Goal: Task Accomplishment & Management: Manage account settings

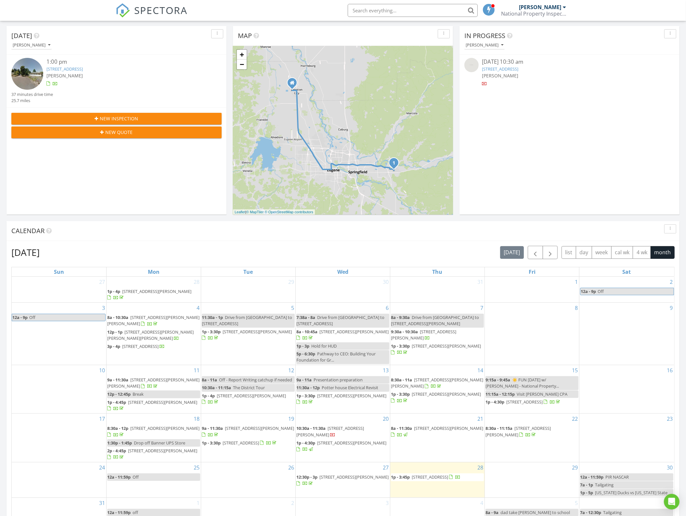
scroll to position [81, 0]
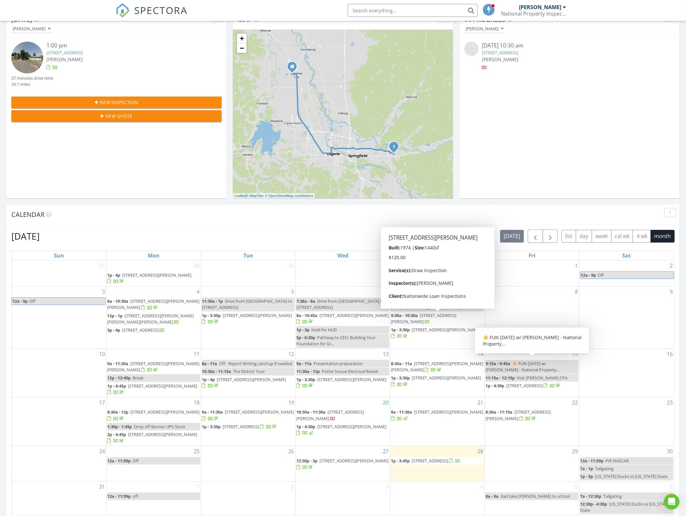
click at [116, 105] on span "New Inspection" at bounding box center [119, 102] width 38 height 7
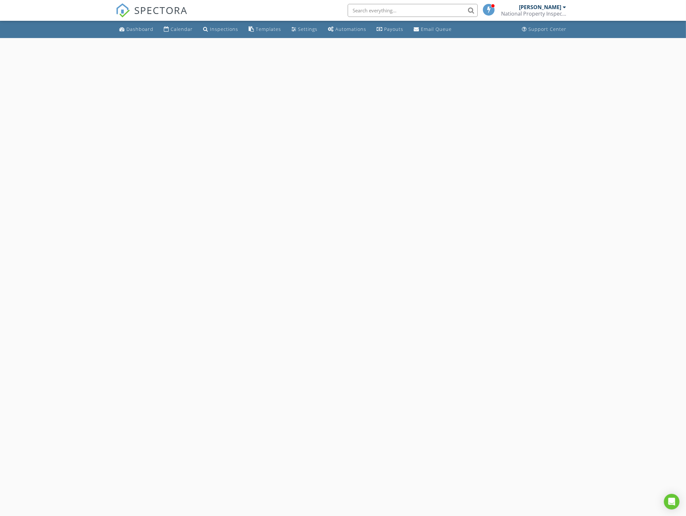
select select "7"
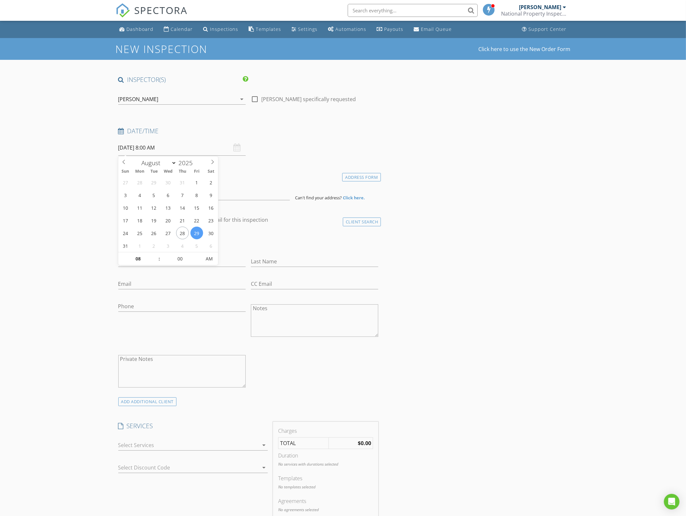
click at [143, 153] on input "08/29/2025 8:00 AM" at bounding box center [181, 148] width 127 height 16
click at [150, 195] on input at bounding box center [204, 192] width 172 height 16
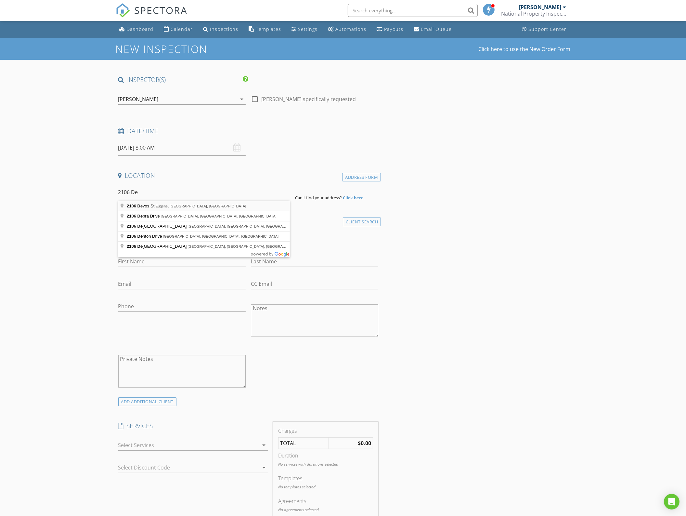
type input "2106 Devos St, Eugene, OR, USA"
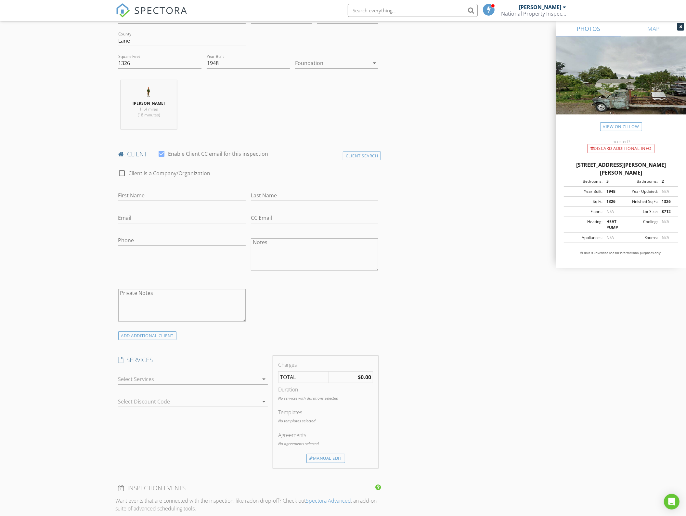
scroll to position [244, 0]
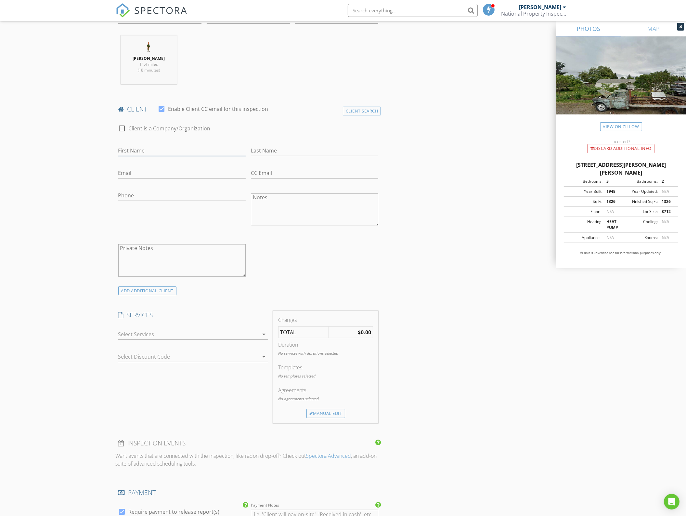
click at [132, 151] on input "First Name" at bounding box center [181, 150] width 127 height 11
click at [372, 111] on div "Client Search" at bounding box center [362, 111] width 38 height 9
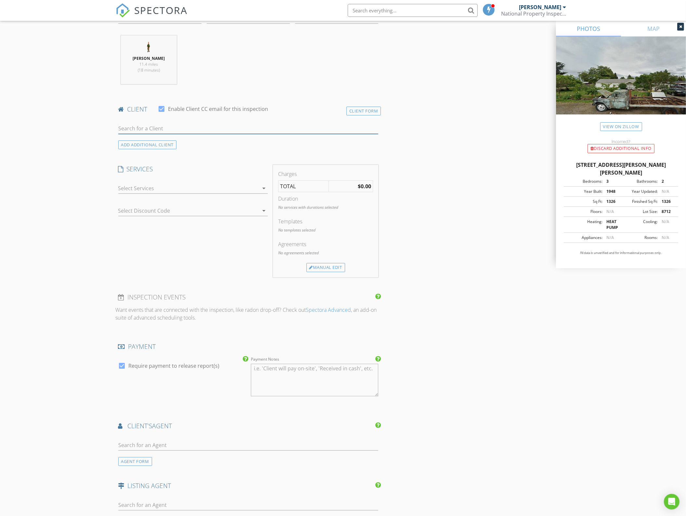
click at [265, 126] on input "text" at bounding box center [248, 128] width 260 height 11
type input "mur"
click at [194, 158] on li "Diana Murillo murillo.diana6902@gmail.com" at bounding box center [249, 161] width 260 height 18
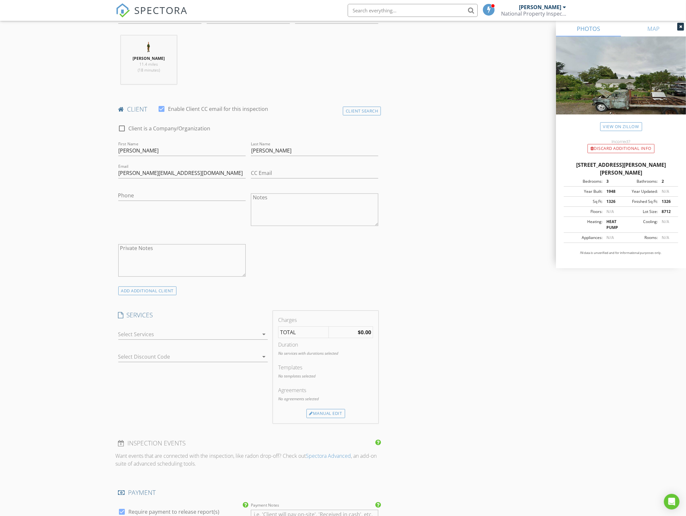
click at [449, 227] on div "INSPECTOR(S) check_box Greg Edney PRIMARY Greg Edney arrow_drop_down check_box_…" at bounding box center [343, 376] width 455 height 1088
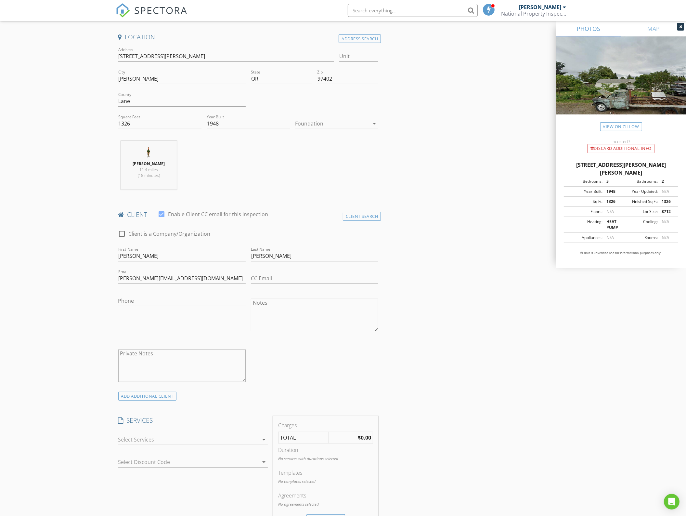
scroll to position [163, 0]
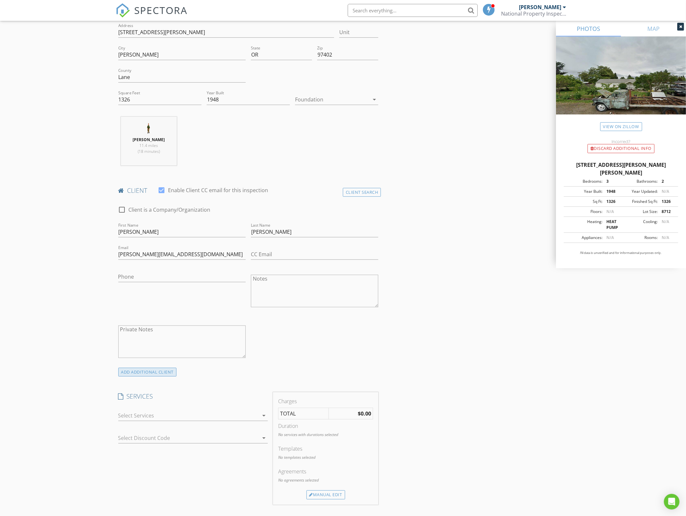
click at [143, 375] on div "ADD ADDITIONAL client" at bounding box center [147, 372] width 59 height 9
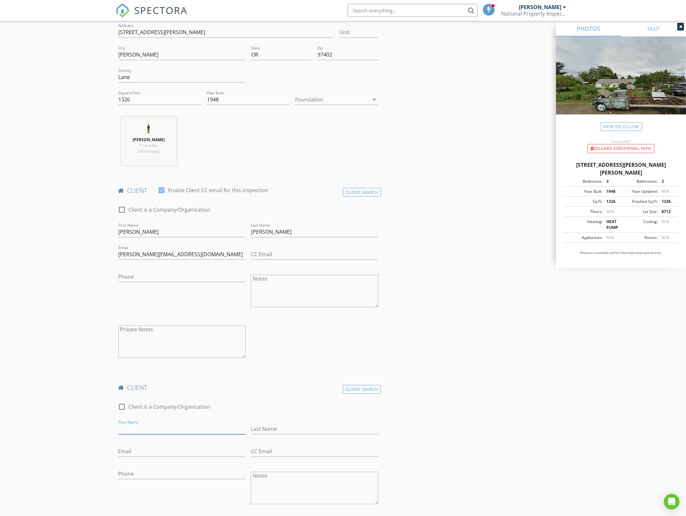
click at [148, 428] on input "First Name" at bounding box center [181, 429] width 127 height 11
type input "Trinidad"
type input "Murillo"
type input "541-510-8791"
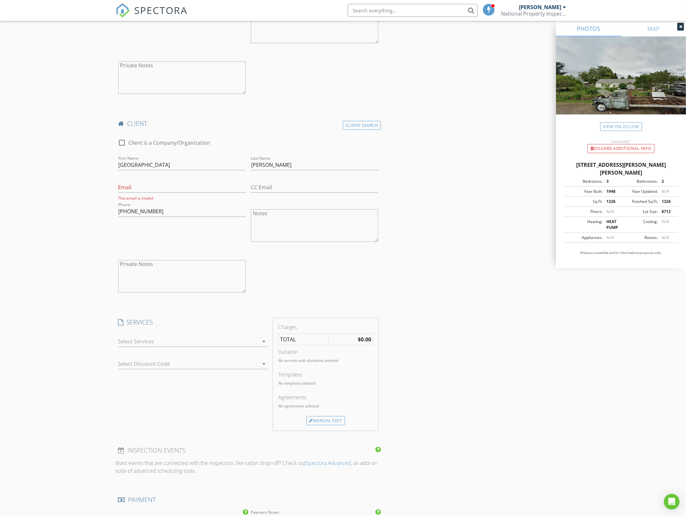
scroll to position [447, 0]
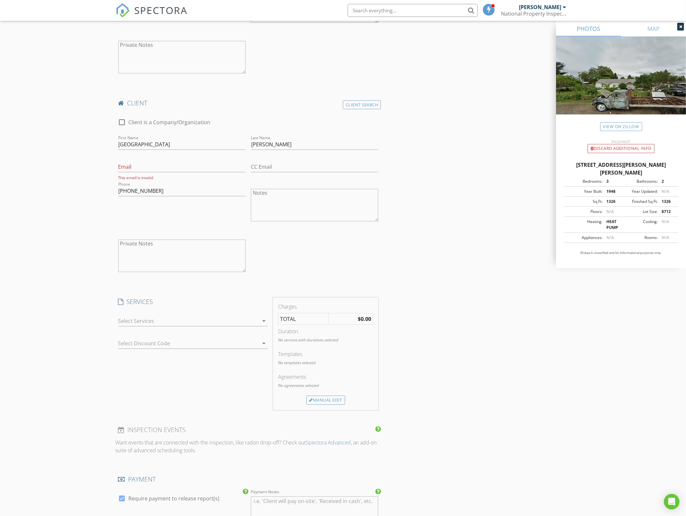
click at [152, 325] on div at bounding box center [188, 321] width 140 height 10
click at [152, 325] on div "Residential Inspection" at bounding box center [164, 322] width 54 height 8
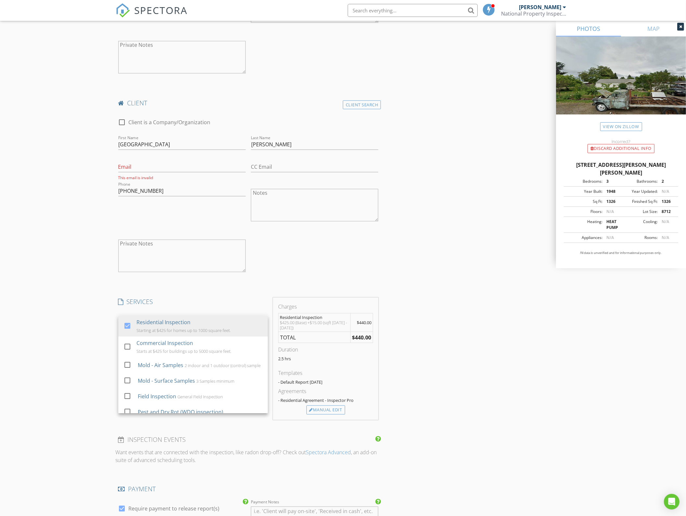
click at [101, 339] on div "New Inspection Click here to use the New Order Form INSPECTOR(S) check_box Greg…" at bounding box center [343, 261] width 686 height 1341
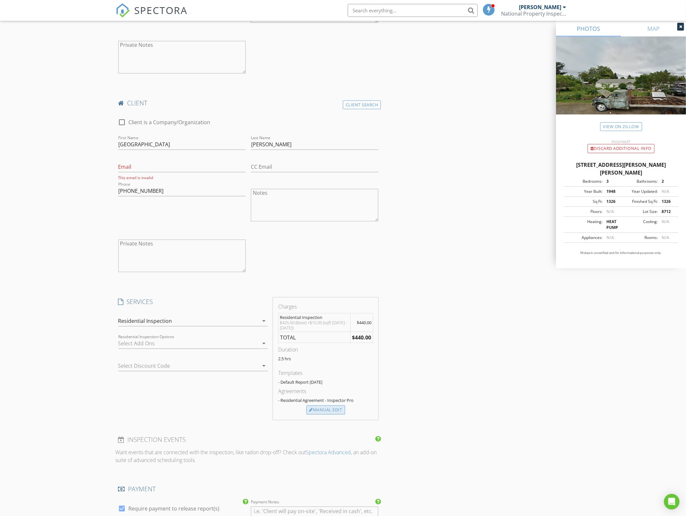
click at [316, 410] on div "Manual Edit" at bounding box center [326, 410] width 39 height 9
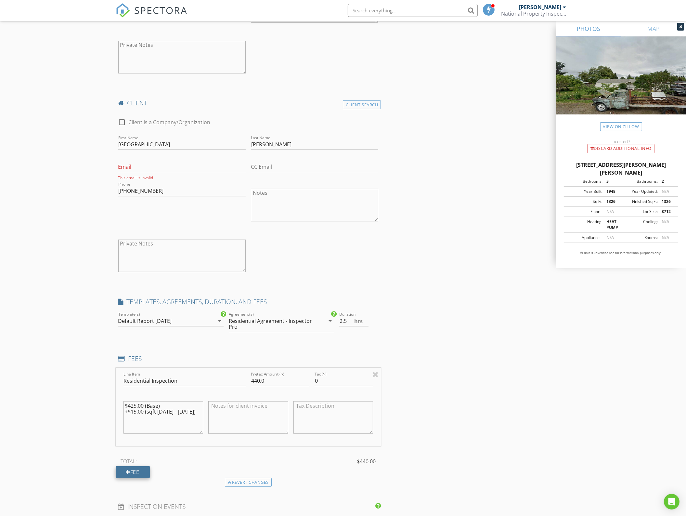
click at [141, 473] on div "Fee" at bounding box center [133, 472] width 34 height 12
click at [147, 474] on input "Line Item" at bounding box center [185, 469] width 122 height 11
type input "Discount"
type input "-25"
click at [482, 430] on div "INSPECTOR(S) check_box Greg Edney PRIMARY Greg Edney arrow_drop_down check_box_…" at bounding box center [343, 350] width 455 height 1444
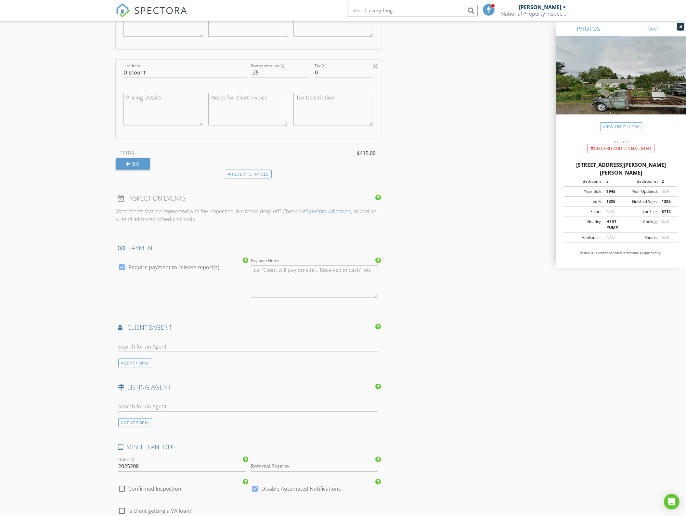
scroll to position [854, 0]
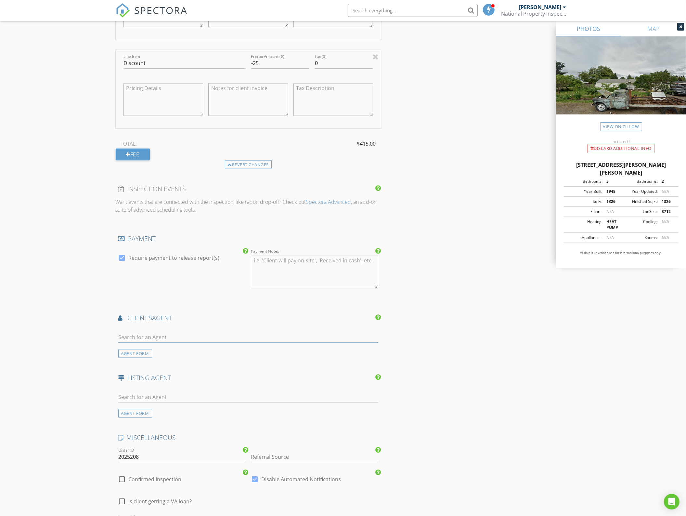
click at [212, 339] on input "text" at bounding box center [248, 337] width 260 height 11
type input "marco"
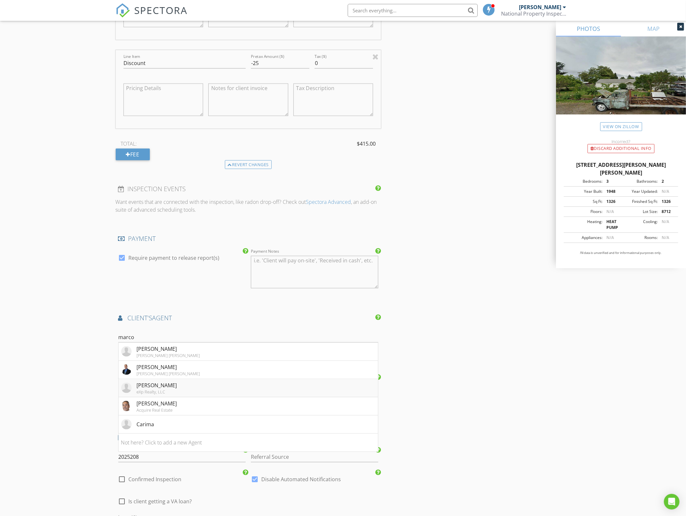
click at [162, 389] on div "Marcos Bodart" at bounding box center [157, 385] width 40 height 8
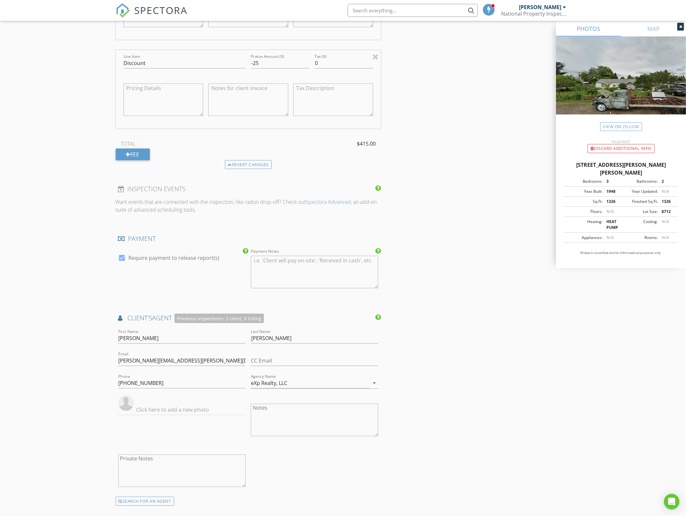
click at [433, 411] on div "INSPECTOR(S) check_box Greg Edney PRIMARY Greg Edney arrow_drop_down check_box_…" at bounding box center [343, 18] width 455 height 1592
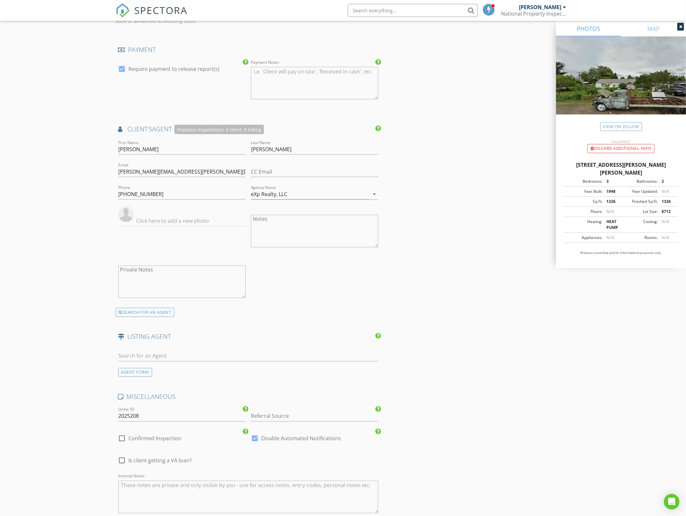
scroll to position [1057, 0]
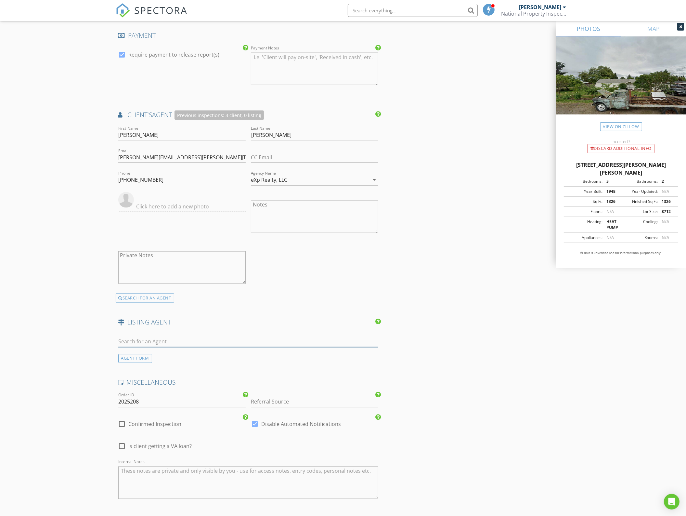
click at [138, 342] on input "text" at bounding box center [248, 342] width 260 height 11
type input "s"
click at [134, 356] on div "AGENT FORM" at bounding box center [135, 358] width 34 height 9
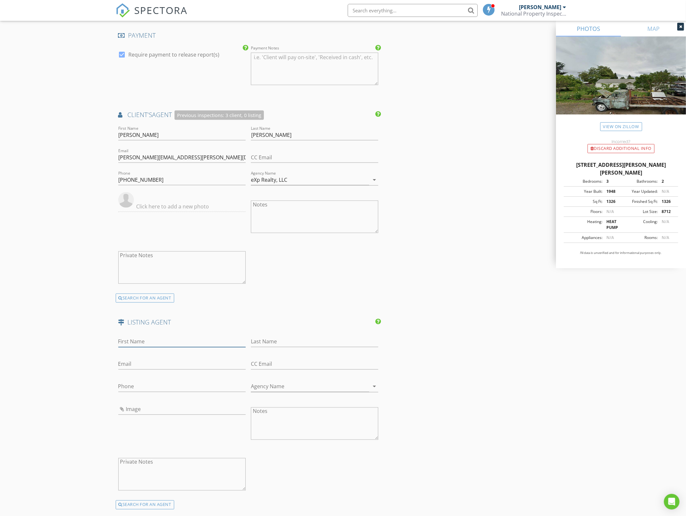
click at [137, 344] on input "First Name" at bounding box center [181, 342] width 127 height 11
type input "Sandra"
type input "Boyst"
type input "theboystteam@gmail.com"
type input "541-729-4063"
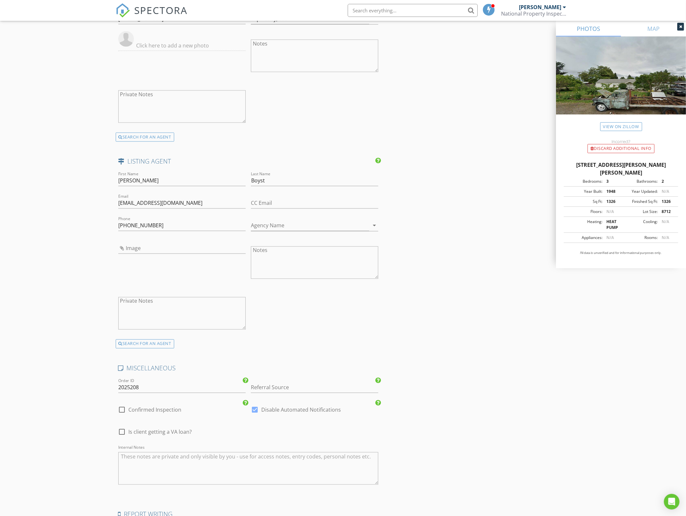
scroll to position [1220, 0]
click at [123, 407] on div at bounding box center [122, 408] width 11 height 11
checkbox input "true"
click at [256, 409] on div at bounding box center [254, 408] width 11 height 11
checkbox input "false"
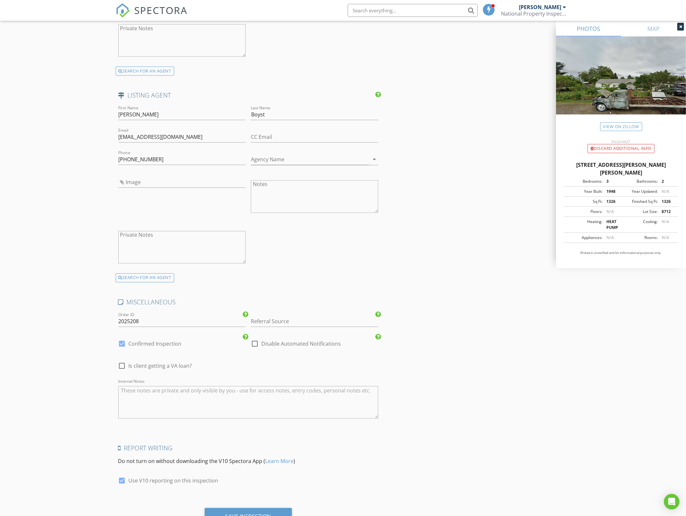
scroll to position [1314, 0]
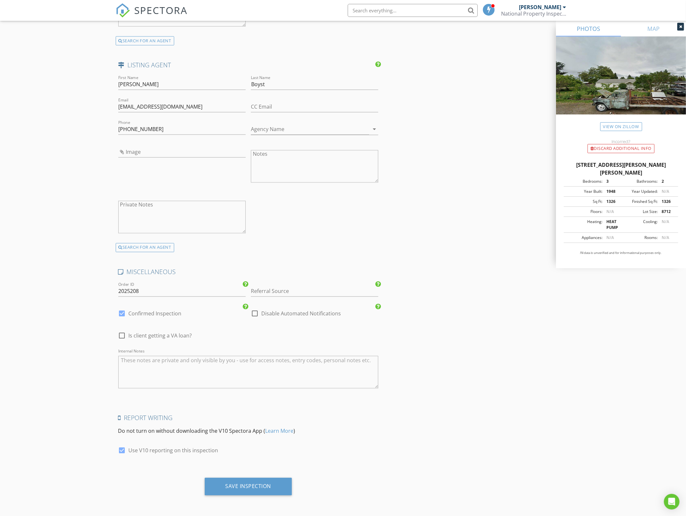
click at [234, 380] on textarea "Internal Notes" at bounding box center [248, 372] width 260 height 33
type textarea "Repeat customer over past two months"
click at [273, 488] on div "Save Inspection" at bounding box center [248, 487] width 87 height 18
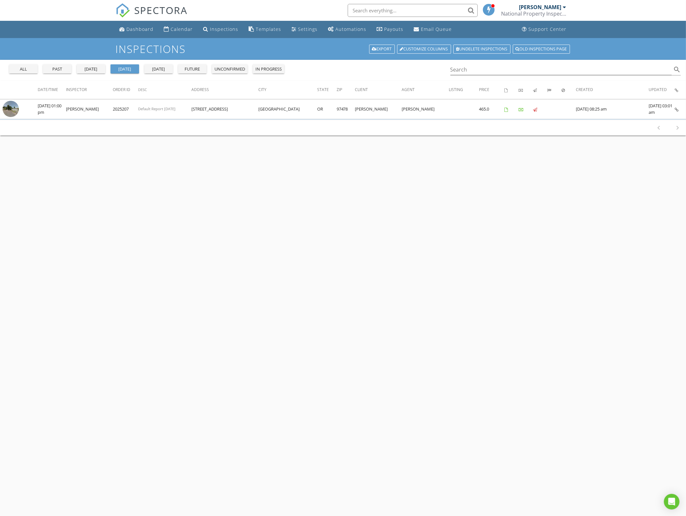
click at [21, 69] on div "all" at bounding box center [23, 69] width 23 height 7
click at [487, 71] on input "Search" at bounding box center [562, 69] width 222 height 11
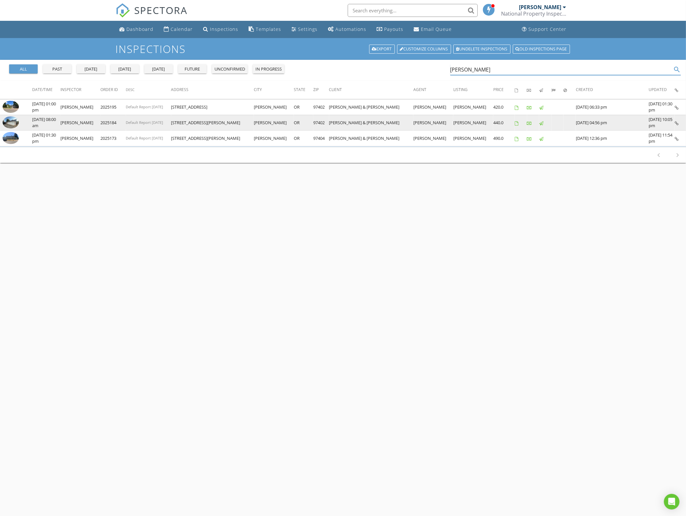
type input "murillo"
click at [12, 126] on img at bounding box center [11, 122] width 16 height 12
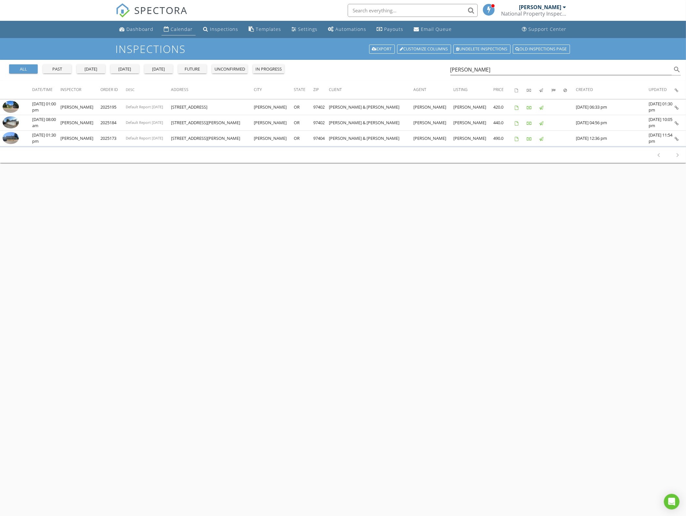
click at [167, 28] on div "Calendar" at bounding box center [166, 28] width 5 height 5
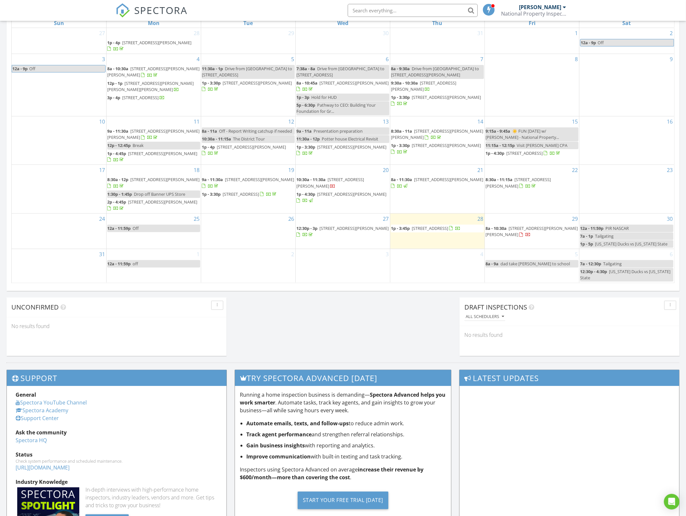
scroll to position [325, 0]
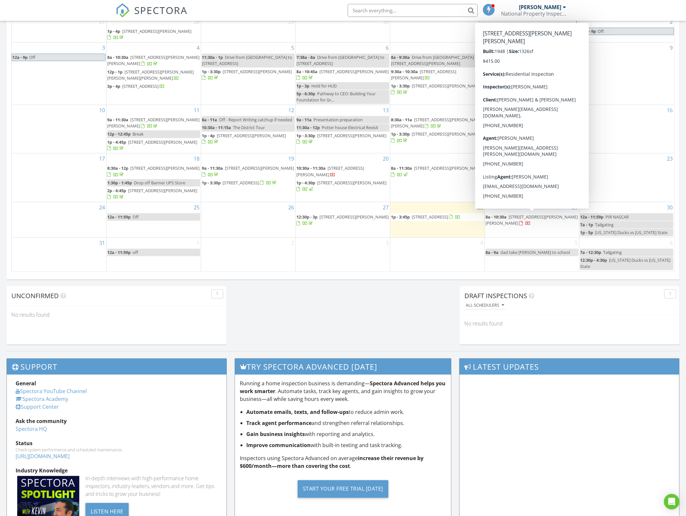
click at [499, 220] on span "8a - 10:30a" at bounding box center [496, 217] width 21 height 6
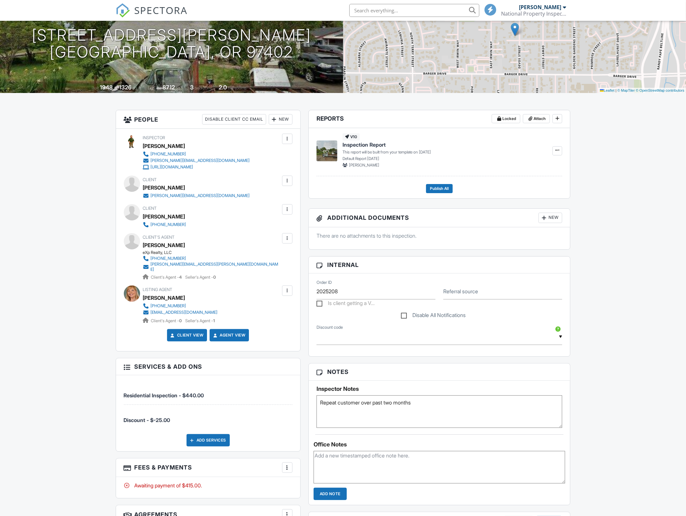
click at [355, 356] on div "Reports Locked Attach New Inspection Report Default Report 7-1-2025 Edit View I…" at bounding box center [440, 403] width 270 height 587
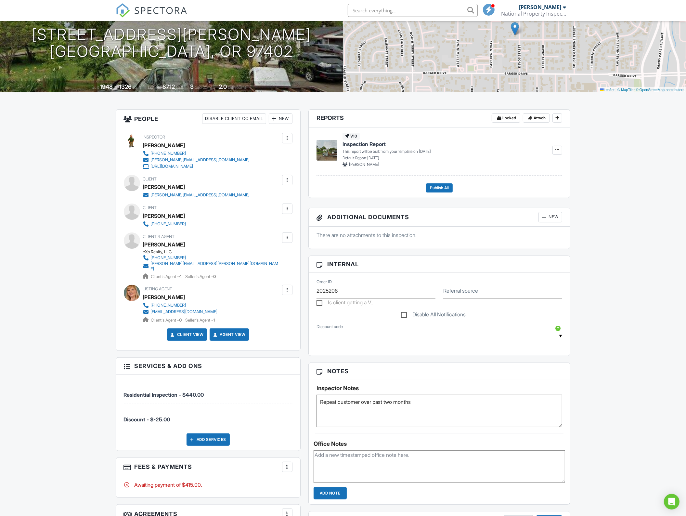
drag, startPoint x: 425, startPoint y: 402, endPoint x: 326, endPoint y: 401, distance: 99.2
click at [326, 401] on textarea "Repeat customer over past two months" at bounding box center [440, 411] width 246 height 33
click at [327, 403] on textarea "Repeat customer over past two months" at bounding box center [440, 411] width 246 height 33
click at [319, 402] on textarea "Repeat customer over past two months" at bounding box center [440, 411] width 246 height 33
type textarea "Access code 2509 Repeat customer over past two months"
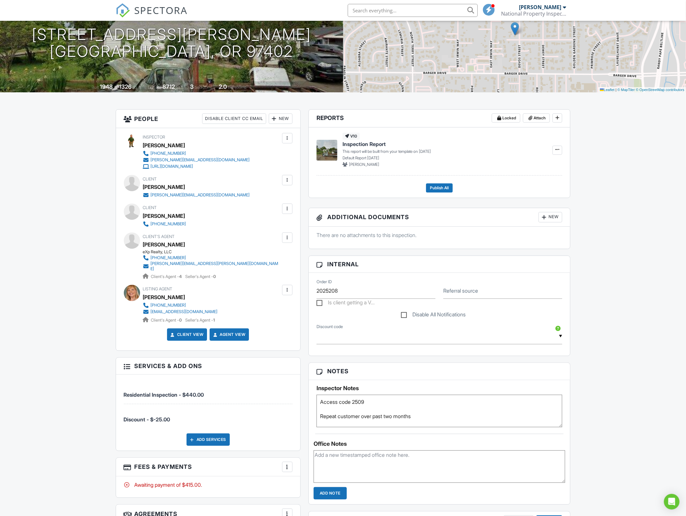
click at [633, 405] on div "Dashboard Calendar Inspections Templates Settings Automations Payouts Email Que…" at bounding box center [343, 410] width 686 height 941
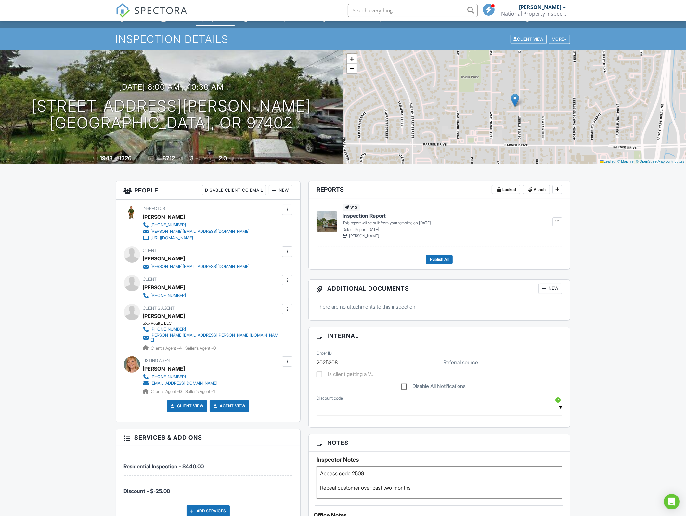
scroll to position [0, 0]
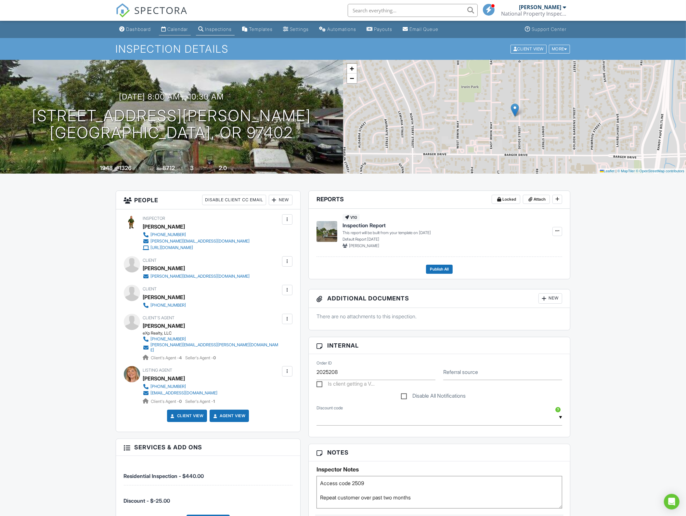
click at [189, 25] on link "Calendar" at bounding box center [175, 29] width 32 height 12
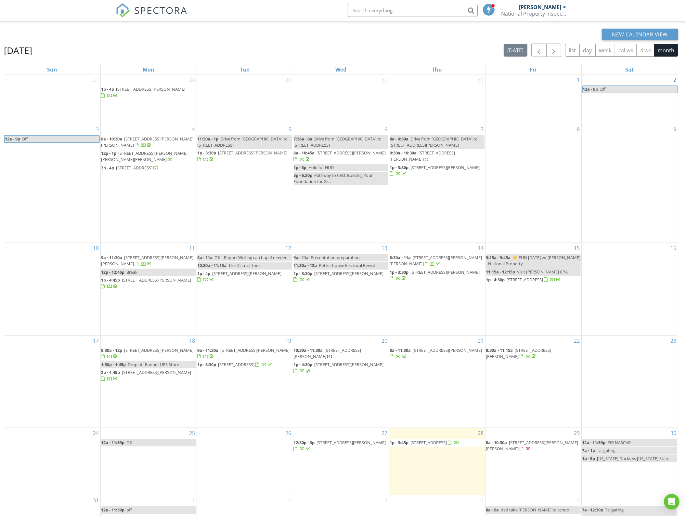
scroll to position [41, 0]
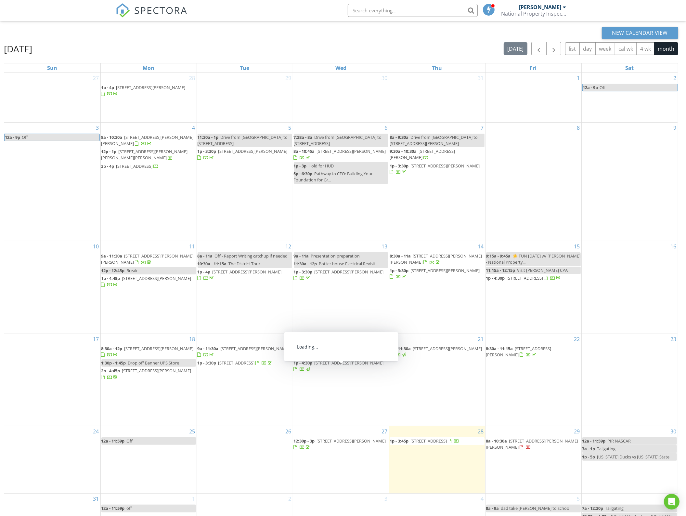
click at [519, 467] on div "29 8a - 10:30a 2106 Devos St, Eugene 97402" at bounding box center [534, 459] width 96 height 67
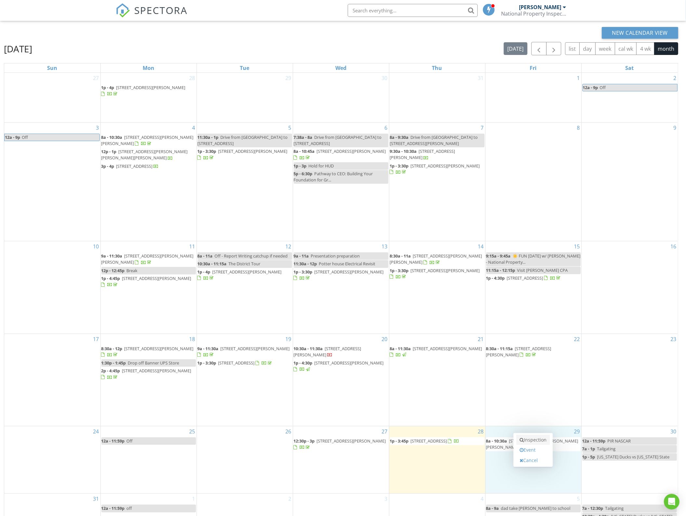
click at [530, 443] on link "Inspection" at bounding box center [533, 440] width 33 height 10
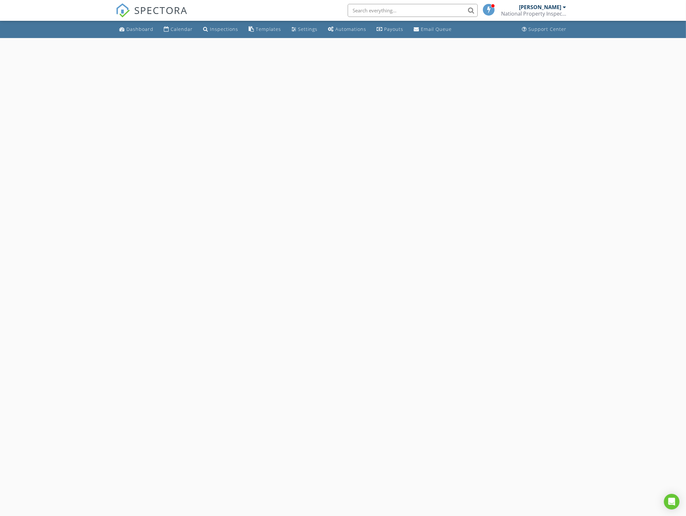
select select "7"
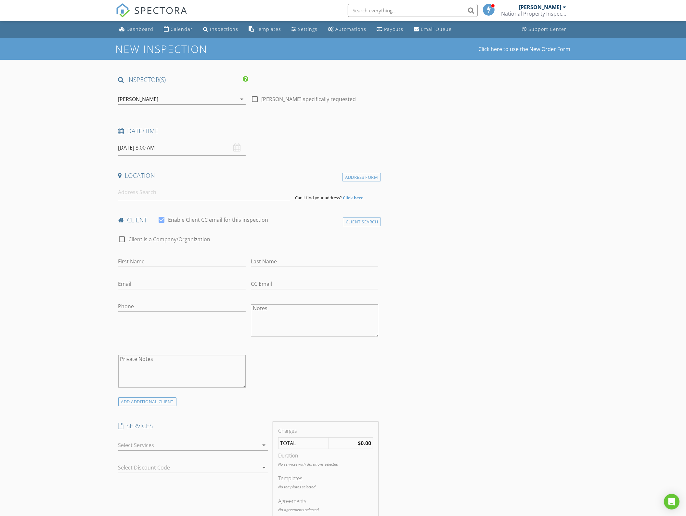
click at [176, 149] on input "[DATE] 8:00 AM" at bounding box center [181, 148] width 127 height 16
type input "09"
type input "[DATE] 9:00 AM"
click at [155, 253] on span at bounding box center [156, 255] width 5 height 7
type input "10"
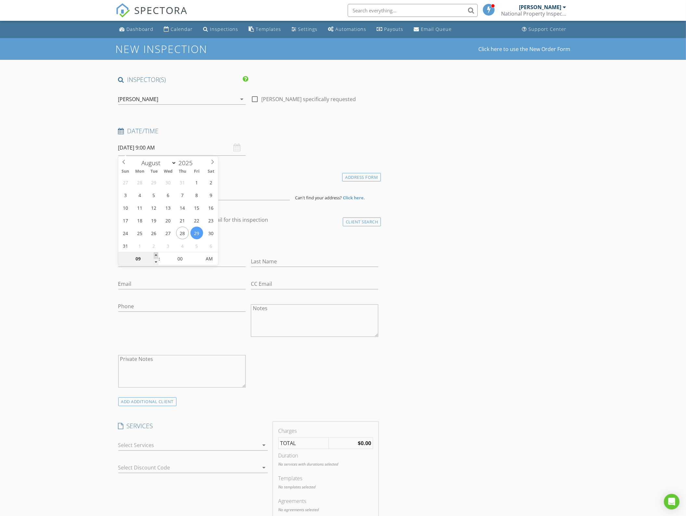
type input "[DATE] 10:00 AM"
click at [155, 253] on span at bounding box center [156, 255] width 5 height 7
type input "11"
type input "[DATE] 11:00 AM"
click at [155, 253] on span at bounding box center [156, 255] width 5 height 7
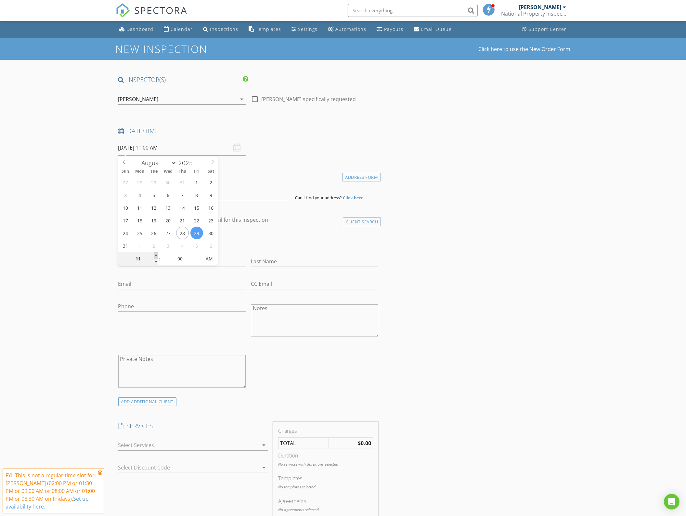
type input "12"
type input "[DATE] 12:00 PM"
click at [155, 253] on span at bounding box center [156, 255] width 5 height 7
type input "01"
type input "[DATE] 1:00 PM"
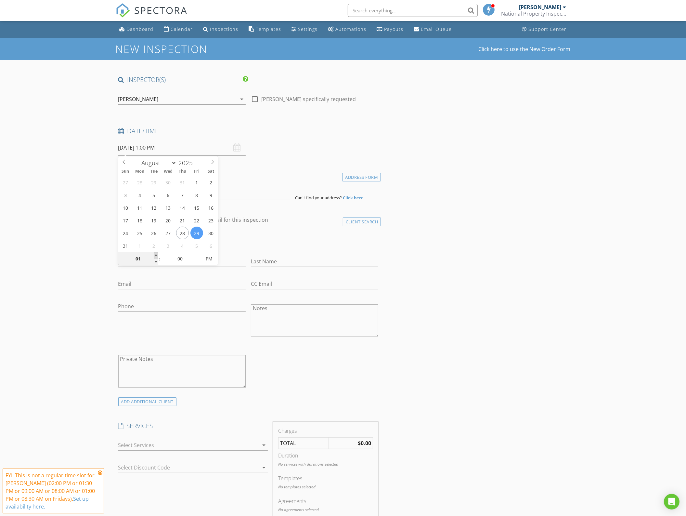
click at [155, 253] on span at bounding box center [156, 255] width 5 height 7
click at [134, 261] on input "First Name" at bounding box center [181, 261] width 127 height 11
click at [185, 197] on input at bounding box center [204, 192] width 172 height 16
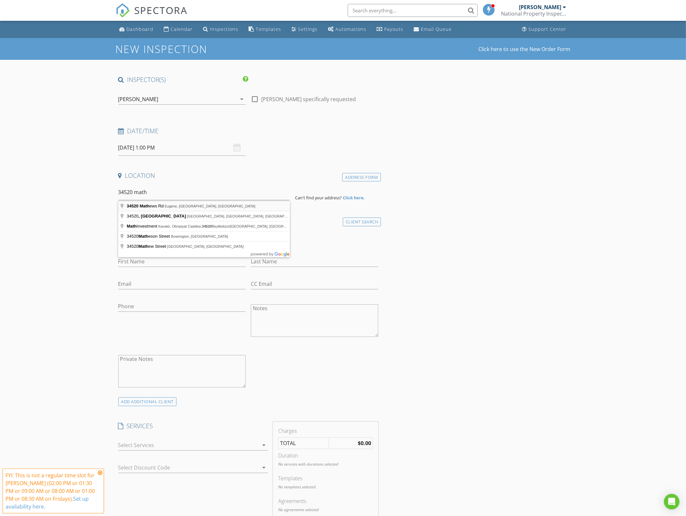
type input "34520 Mathews Rd, Eugene, OR, USA"
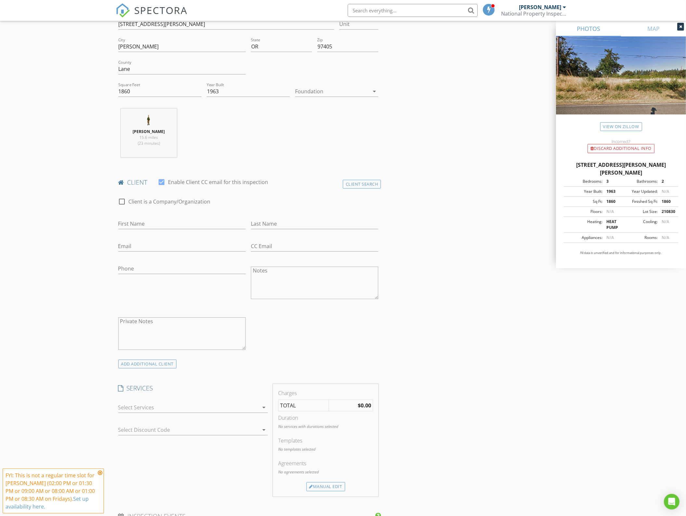
scroll to position [203, 0]
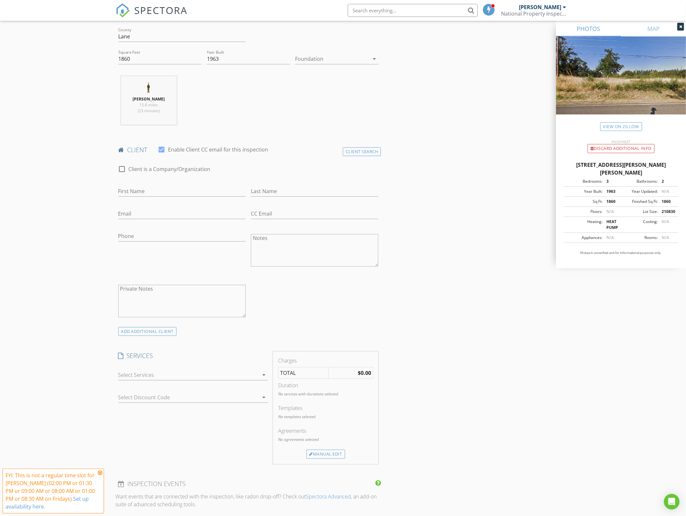
click at [252, 377] on div at bounding box center [188, 375] width 140 height 10
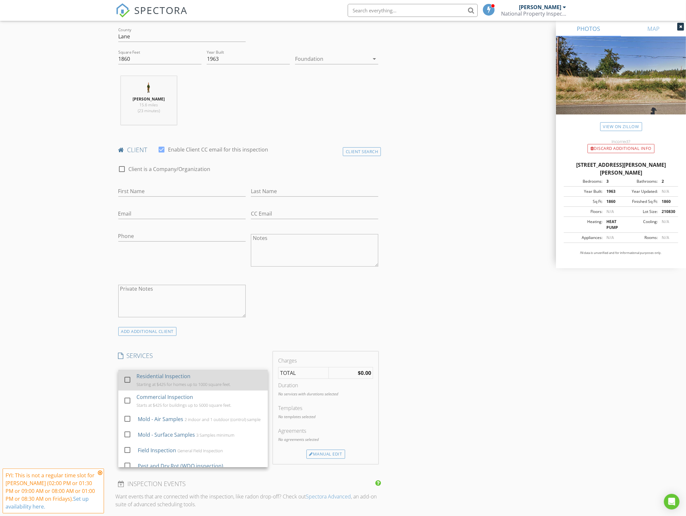
click at [248, 377] on div "Residential Inspection Starting at $425 for homes up to 1000 square feet." at bounding box center [200, 380] width 126 height 21
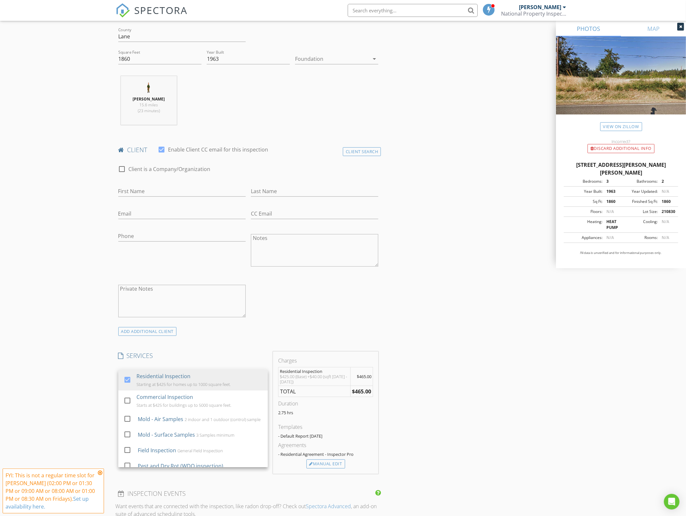
click at [434, 366] on div "INSPECTOR(S) check_box Greg Edney PRIMARY Greg Edney arrow_drop_down check_box_…" at bounding box center [343, 421] width 455 height 1098
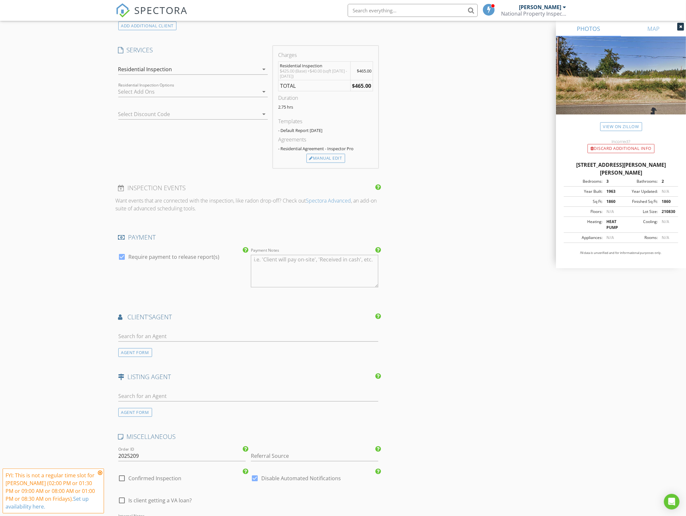
scroll to position [528, 0]
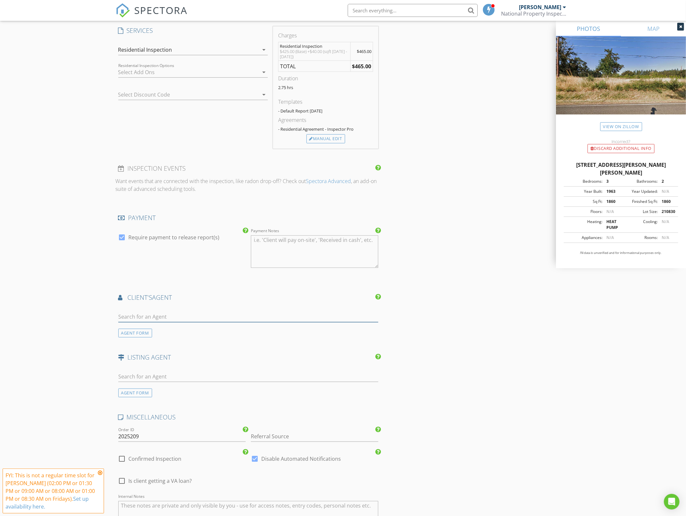
click at [234, 318] on input "text" at bounding box center [248, 317] width 260 height 11
type input "kar"
click at [190, 329] on li "Karla Patterson Elite Realty Professionals" at bounding box center [249, 331] width 260 height 18
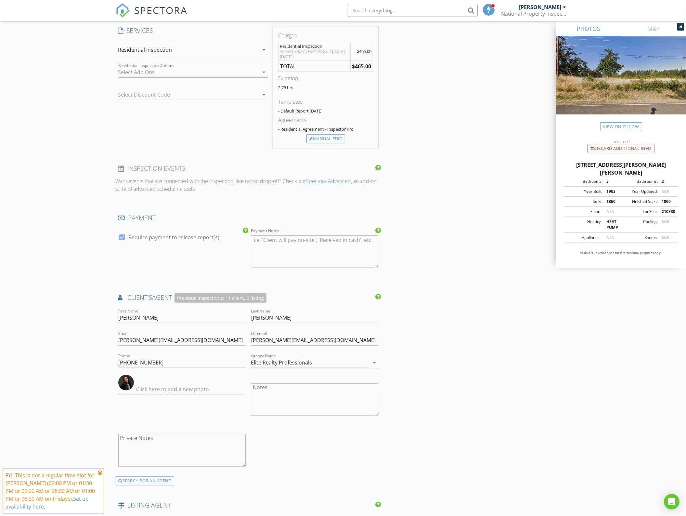
click at [435, 330] on div "INSPECTOR(S) check_box Greg Edney PRIMARY Greg Edney arrow_drop_down check_box_…" at bounding box center [343, 170] width 455 height 1246
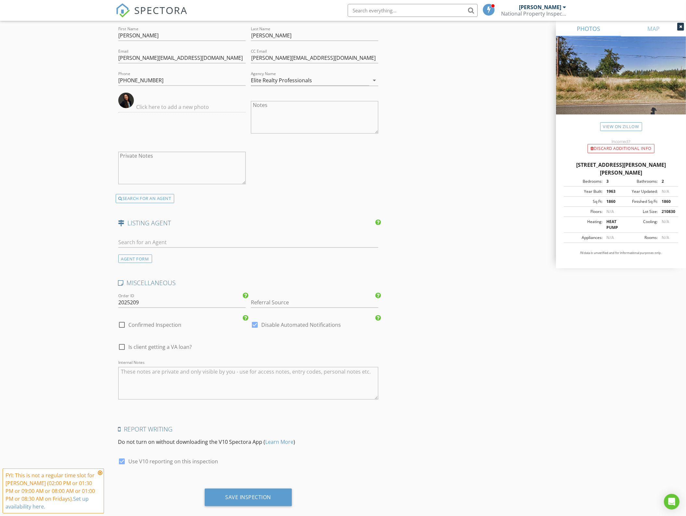
scroll to position [822, 0]
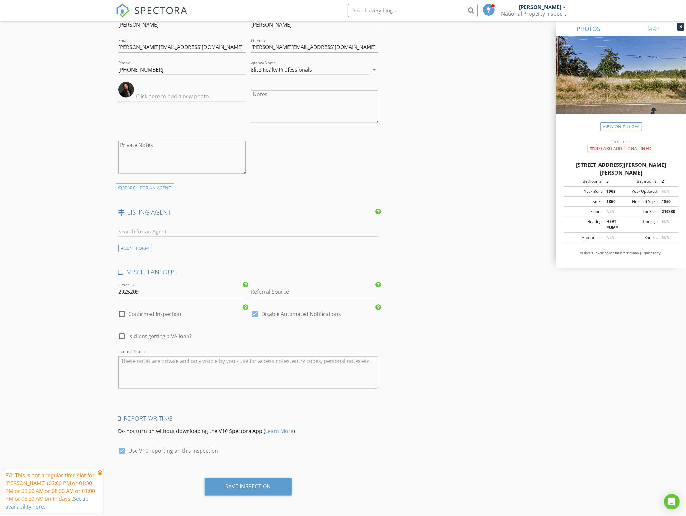
click at [245, 496] on div "Save Inspection" at bounding box center [249, 489] width 266 height 22
click at [246, 487] on div "Save Inspection" at bounding box center [249, 486] width 46 height 7
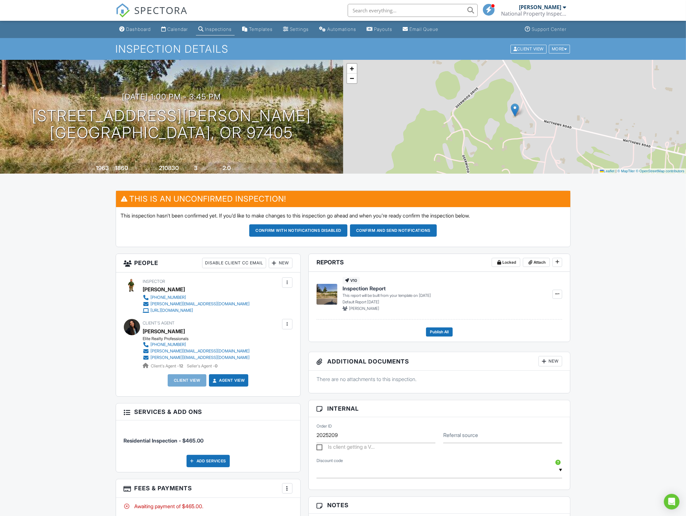
click at [280, 261] on div "New" at bounding box center [281, 263] width 24 height 10
click at [288, 282] on li "Client" at bounding box center [304, 283] width 64 height 16
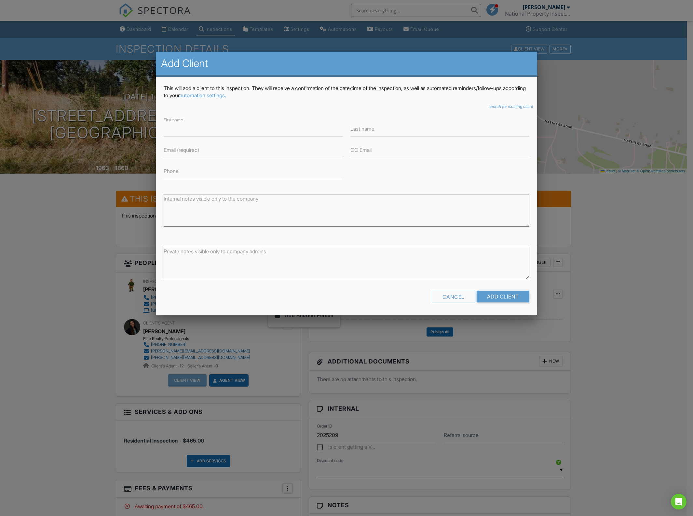
click at [511, 107] on icon "search for existing client" at bounding box center [510, 106] width 45 height 5
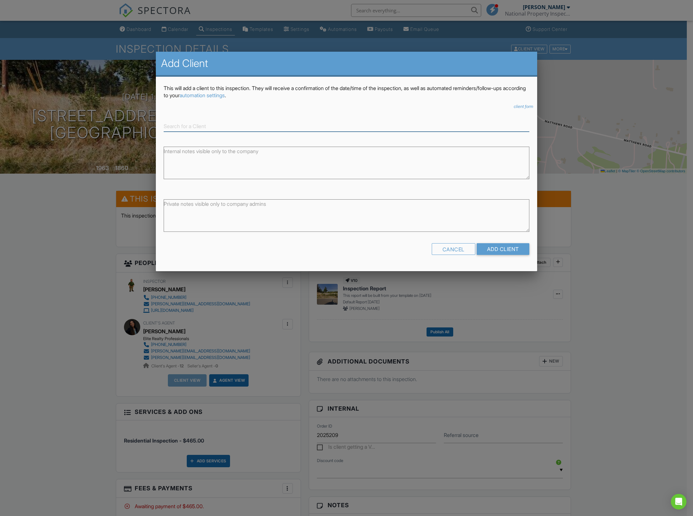
click at [372, 130] on input at bounding box center [347, 126] width 366 height 11
type input "w"
click at [516, 104] on icon "client form" at bounding box center [523, 106] width 20 height 5
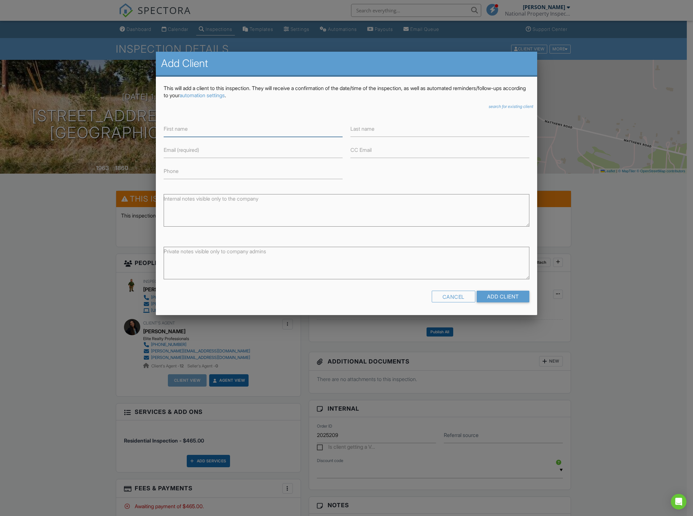
click at [214, 135] on input "First name" at bounding box center [253, 129] width 179 height 16
type input "Nicholas"
type input "Wenzl"
type input "n"
paste input "nwenzl000@gmail.com"
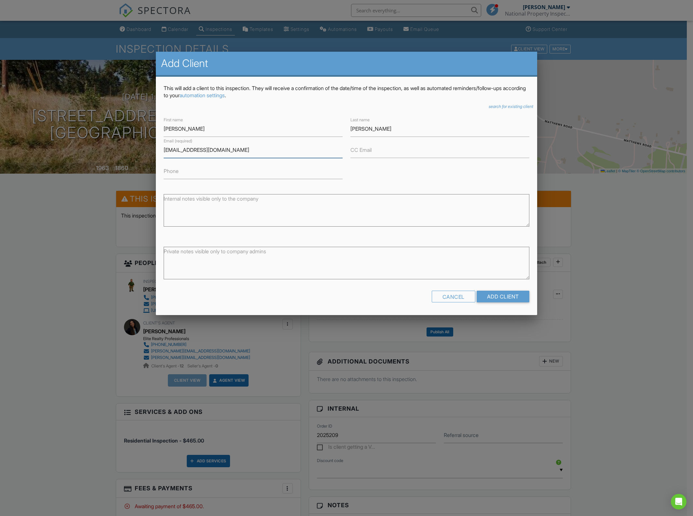
type input "nwenzl000@gmail.com"
click at [235, 178] on input "Phone" at bounding box center [253, 171] width 179 height 16
click at [165, 169] on label "Phone" at bounding box center [171, 170] width 15 height 7
click at [165, 169] on input "Phone" at bounding box center [253, 171] width 179 height 16
paste input "(541) 206-8383"
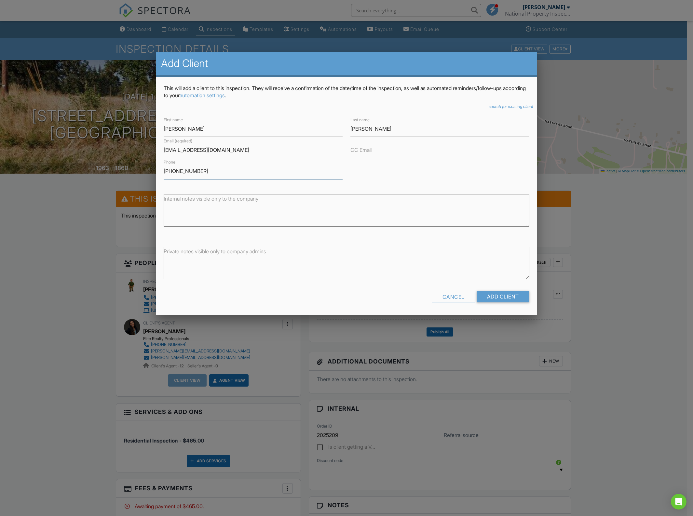
type input "(541) 206-8383"
click at [428, 179] on div "First name Nicholas Last name Wenzl Email (required) nwenzl000@gmail.com CC Ema…" at bounding box center [346, 147] width 373 height 63
click at [497, 297] on input "Add Client" at bounding box center [502, 297] width 53 height 12
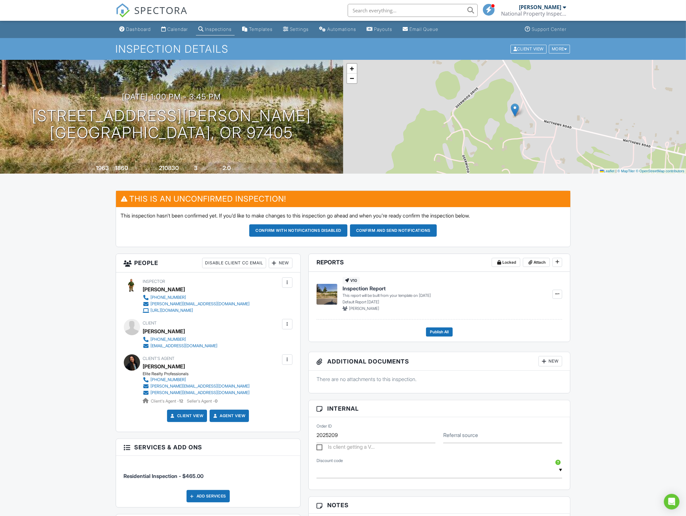
click at [173, 27] on div "Calendar" at bounding box center [178, 29] width 20 height 6
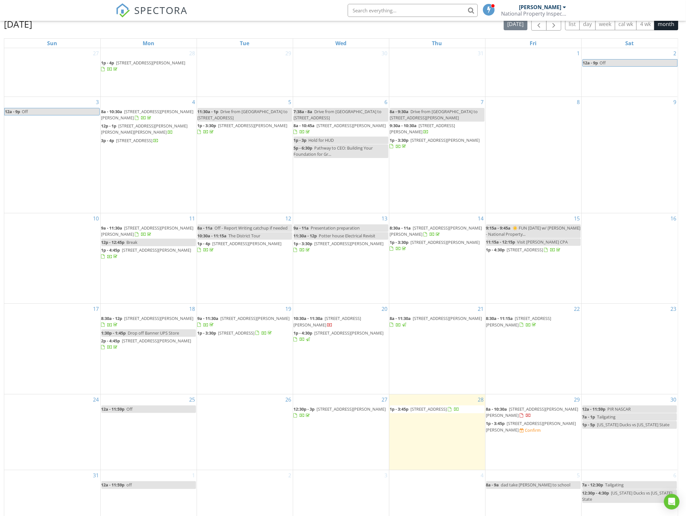
scroll to position [87, 0]
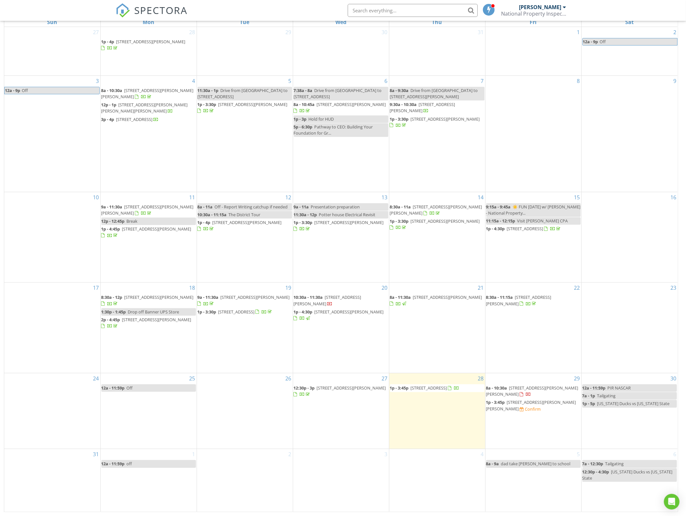
click at [252, 479] on div "2" at bounding box center [245, 480] width 96 height 62
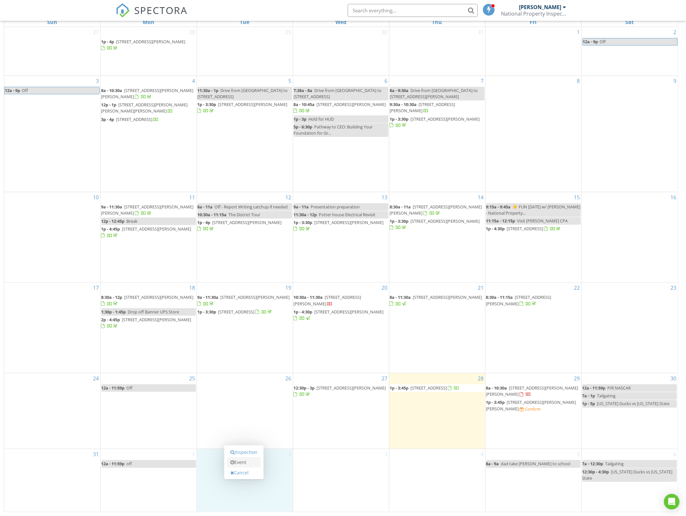
click at [246, 464] on link "Event" at bounding box center [243, 462] width 33 height 10
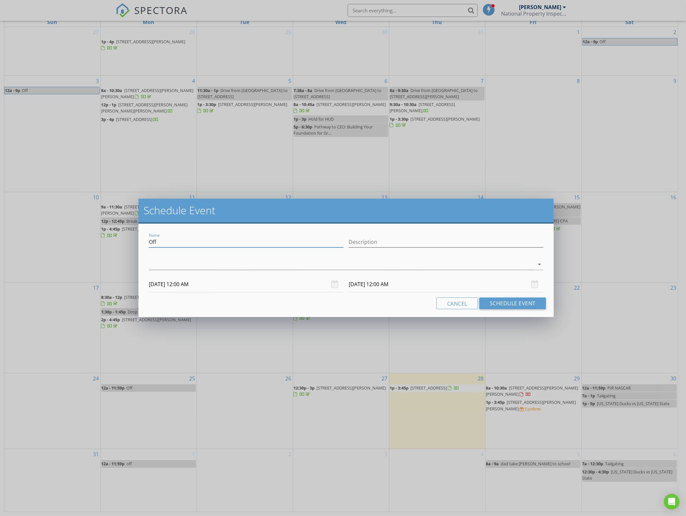
drag, startPoint x: 165, startPoint y: 243, endPoint x: 143, endPoint y: 243, distance: 21.8
click at [143, 243] on div "Name Off Description arrow_drop_down 09/02/2025 12:00 AM 09/03/2025 12:00 AM Ca…" at bounding box center [347, 270] width 416 height 93
type input "1030 Appt [MEDICAL_DATA] Wellness for Lip"
click at [176, 268] on div at bounding box center [342, 264] width 386 height 11
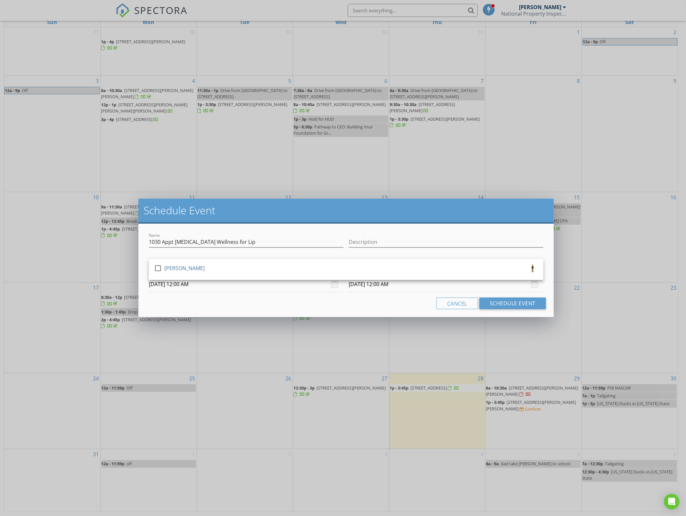
click at [176, 268] on div "[PERSON_NAME]" at bounding box center [185, 268] width 40 height 10
click at [189, 288] on input "09/02/2025 12:00 AM" at bounding box center [246, 284] width 195 height 16
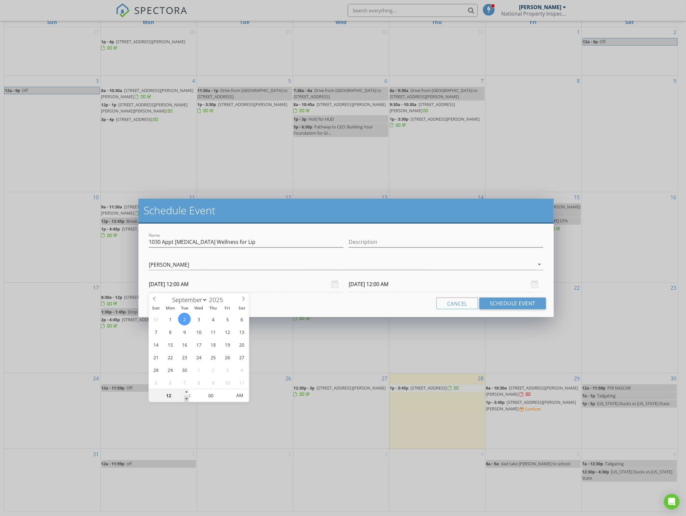
type input "11"
type input "09/02/2025 11:00 PM"
click at [186, 397] on span at bounding box center [186, 399] width 5 height 7
type input "10"
type input "09/02/2025 10:00 PM"
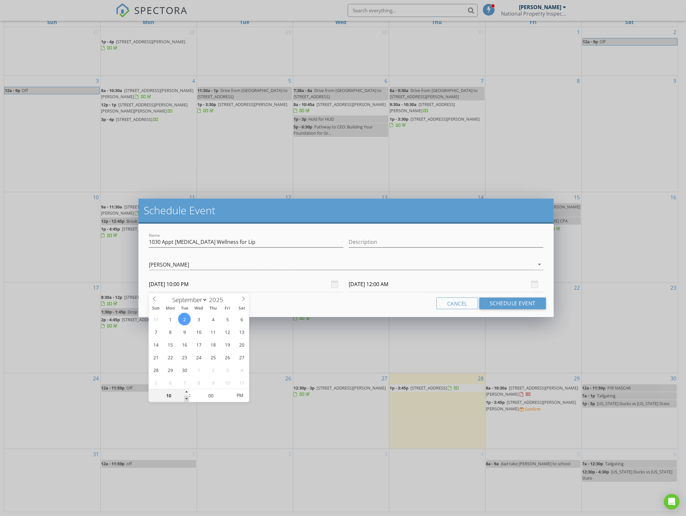
click at [186, 397] on span at bounding box center [186, 399] width 5 height 7
type input "09/03/2025 10:00 PM"
type input "09/02/2025 10:00 AM"
type input "09/03/2025 10:00 AM"
click at [243, 394] on span "PM" at bounding box center [240, 395] width 18 height 13
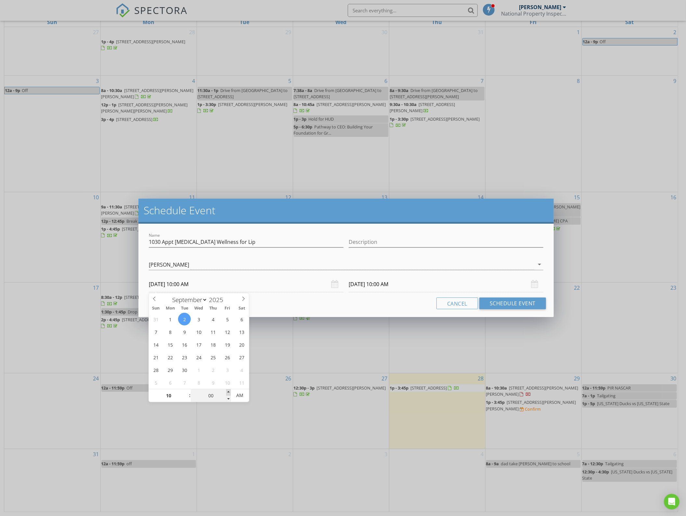
type input "05"
type input "09/02/2025 10:05 AM"
click at [228, 393] on span at bounding box center [228, 392] width 5 height 7
type input "10"
type input "09/02/2025 10:10 AM"
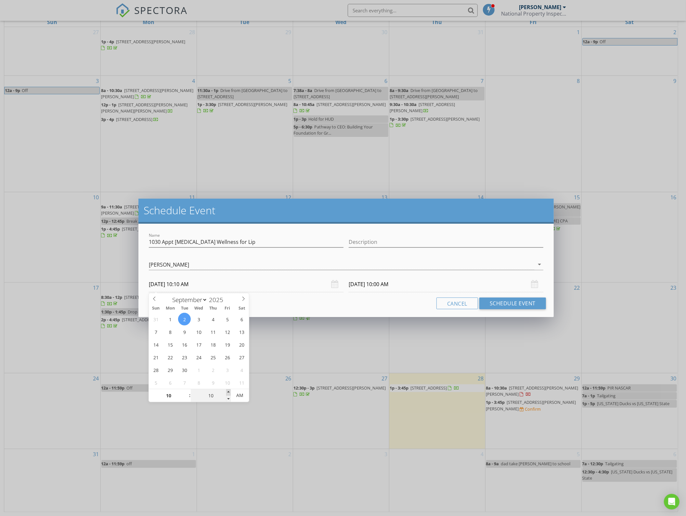
click at [228, 393] on span at bounding box center [228, 392] width 5 height 7
type input "15"
type input "09/02/2025 10:15 AM"
click at [228, 393] on span at bounding box center [228, 392] width 5 height 7
click at [287, 300] on div "Cancel Schedule Event" at bounding box center [346, 304] width 400 height 12
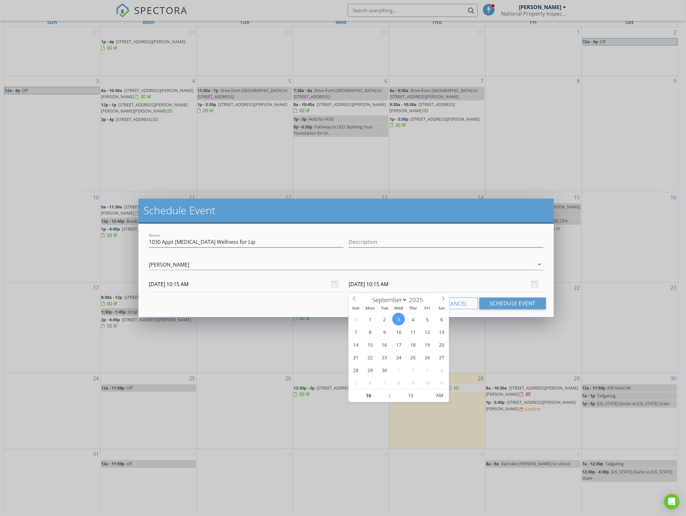
click at [376, 282] on input "09/03/2025 10:15 AM" at bounding box center [446, 284] width 195 height 16
type input "09/02/2025 10:15 AM"
type input "11"
type input "09/02/2025 11:15 AM"
click at [386, 391] on span at bounding box center [386, 392] width 5 height 7
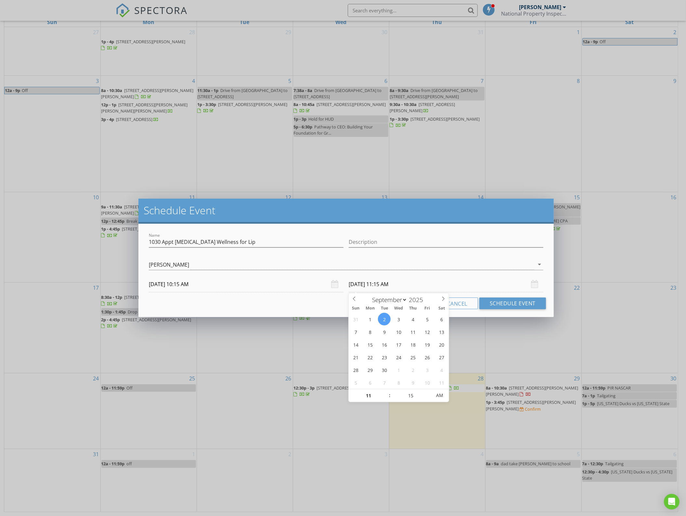
click at [337, 305] on div "Cancel Schedule Event" at bounding box center [346, 304] width 400 height 12
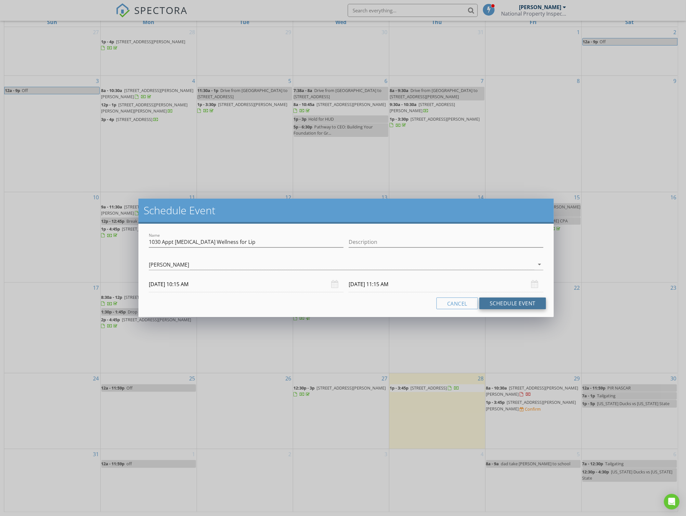
click at [495, 304] on button "Schedule Event" at bounding box center [513, 304] width 67 height 12
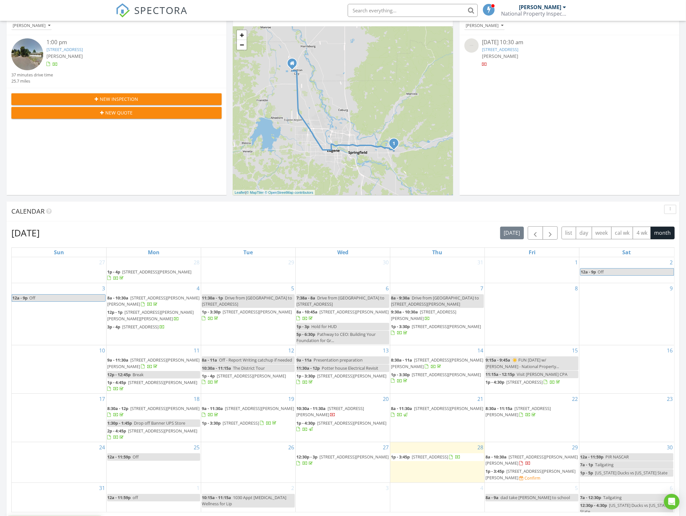
scroll to position [203, 0]
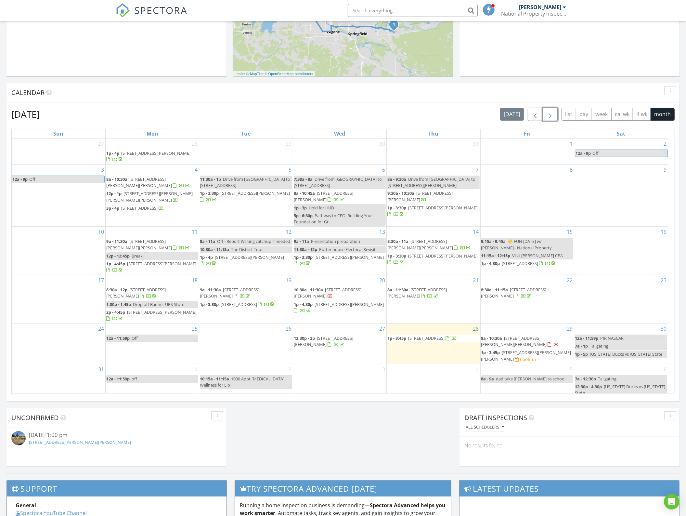
click at [552, 111] on span "button" at bounding box center [551, 115] width 8 height 8
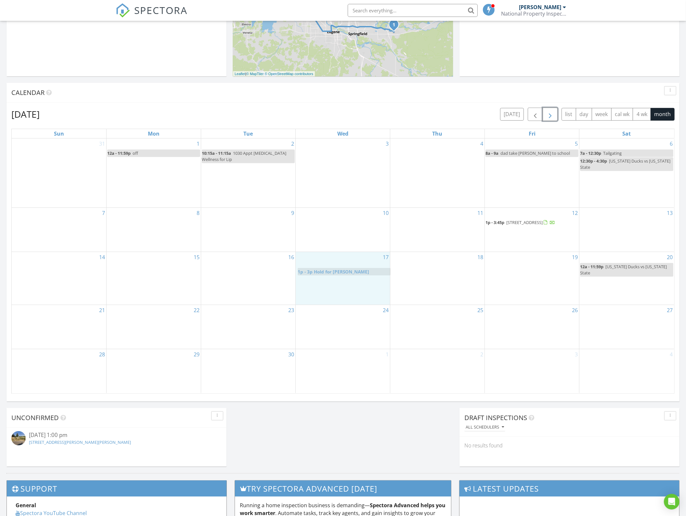
drag, startPoint x: 339, startPoint y: 221, endPoint x: 340, endPoint y: 271, distance: 49.1
click at [340, 271] on body "SPECTORA [PERSON_NAME] National Property Inspections Role: Inspector Change Rol…" at bounding box center [343, 254] width 686 height 915
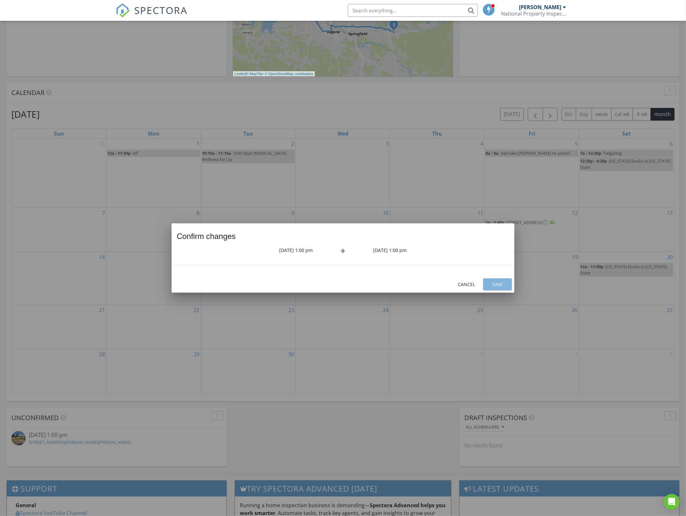
click at [498, 284] on div "Save" at bounding box center [498, 284] width 18 height 7
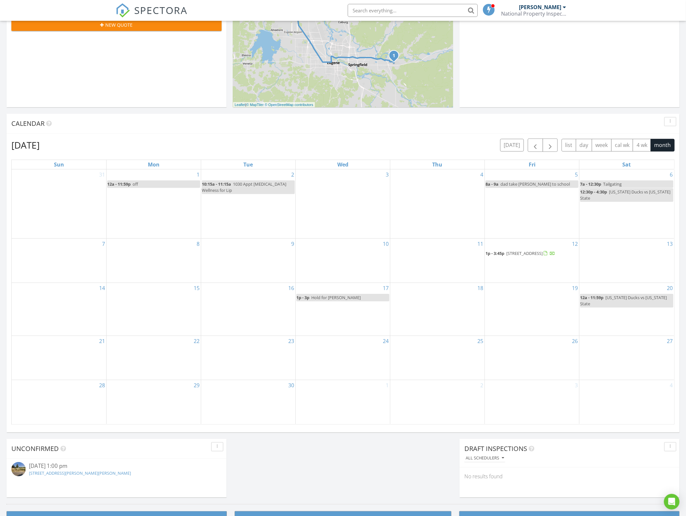
scroll to position [163, 0]
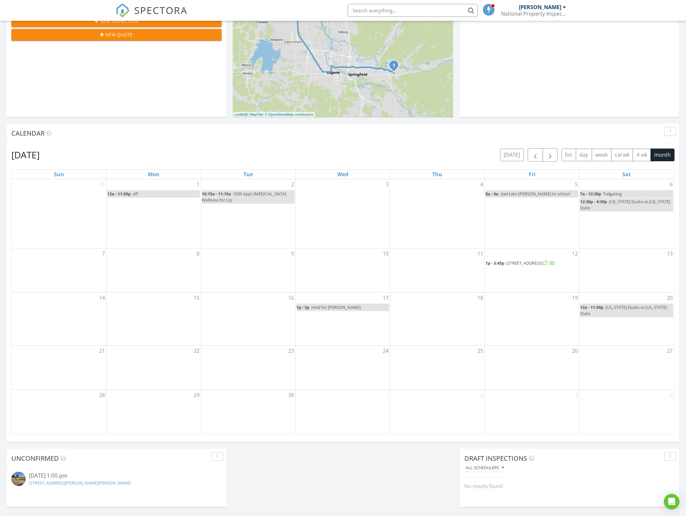
click at [238, 221] on div "2 10:15a - 11:15a 1030 Appt [MEDICAL_DATA] Wellness for Lip" at bounding box center [248, 213] width 94 height 69
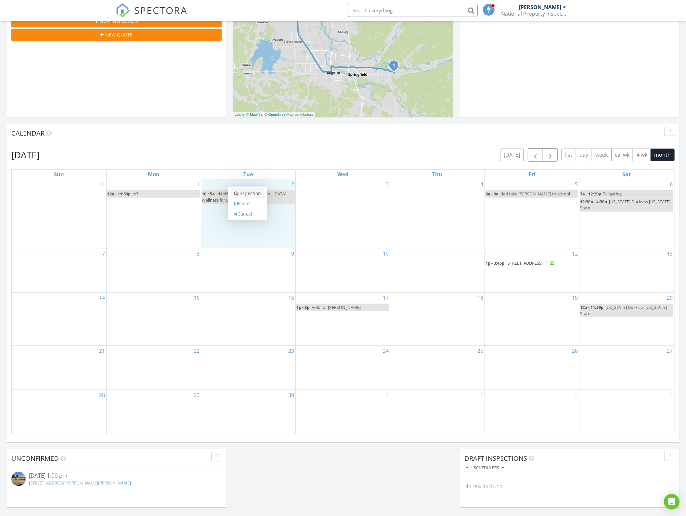
click at [251, 196] on link "Inspection" at bounding box center [247, 193] width 33 height 10
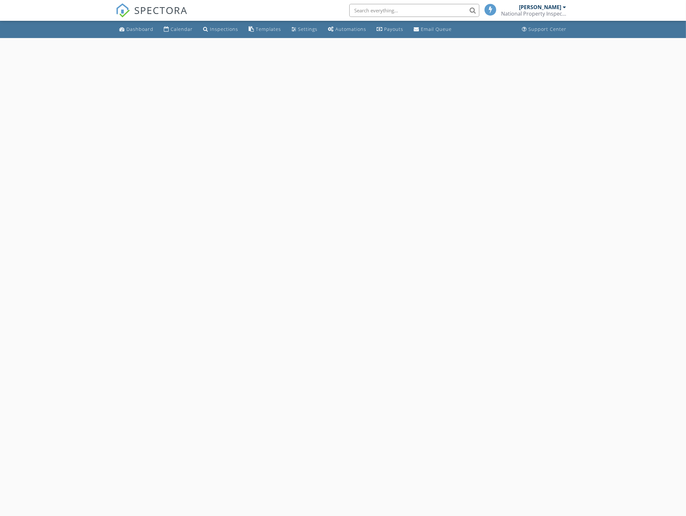
select select "8"
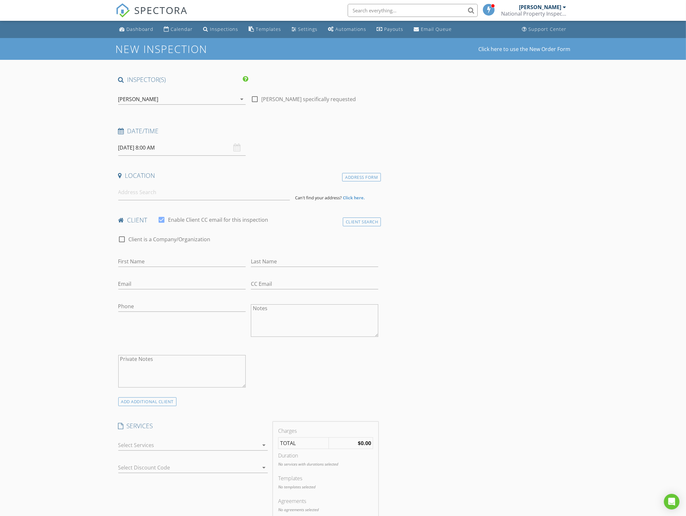
click at [144, 150] on input "[DATE] 8:00 AM" at bounding box center [181, 148] width 127 height 16
type input "05"
type input "[DATE] 8:05 AM"
click at [200, 256] on span at bounding box center [198, 255] width 5 height 7
type input "10"
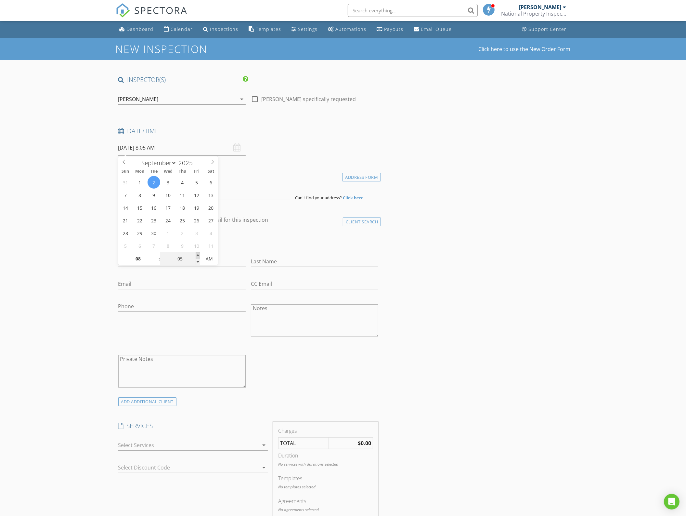
type input "[DATE] 8:10 AM"
click at [200, 256] on span at bounding box center [198, 255] width 5 height 7
type input "15"
type input "[DATE] 8:15 AM"
click at [200, 256] on span at bounding box center [198, 255] width 5 height 7
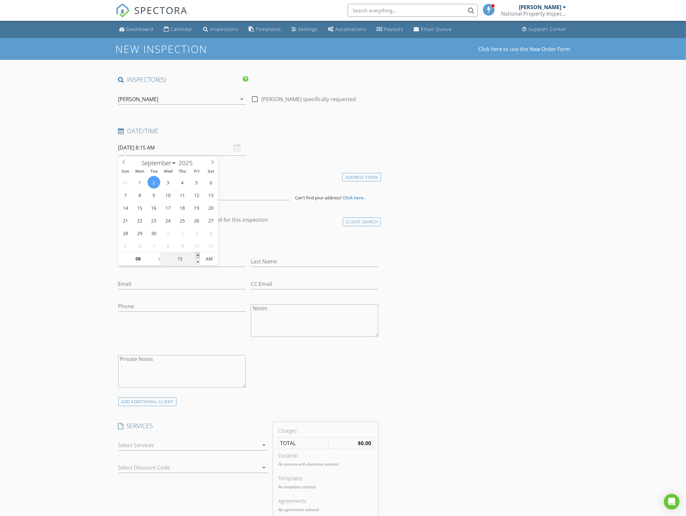
type input "20"
type input "09/02/2025 8:20 AM"
click at [200, 256] on span at bounding box center [198, 255] width 5 height 7
type input "25"
type input "09/02/2025 8:25 AM"
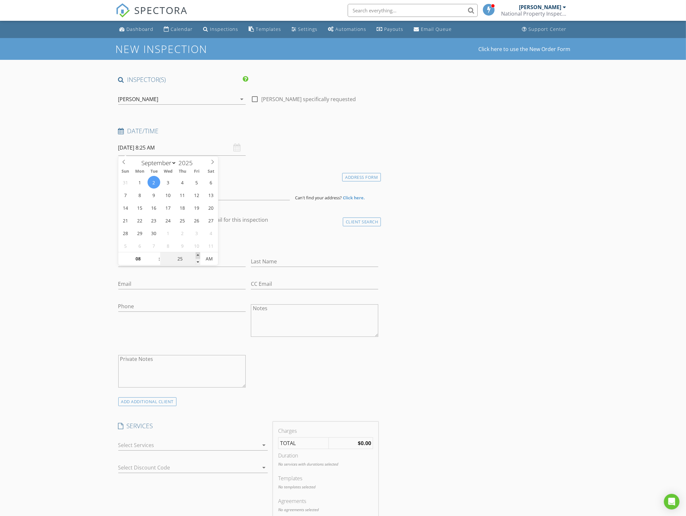
click at [199, 256] on span at bounding box center [198, 255] width 5 height 7
type input "30"
type input "[DATE] 8:30 AM"
click at [199, 256] on span at bounding box center [198, 255] width 5 height 7
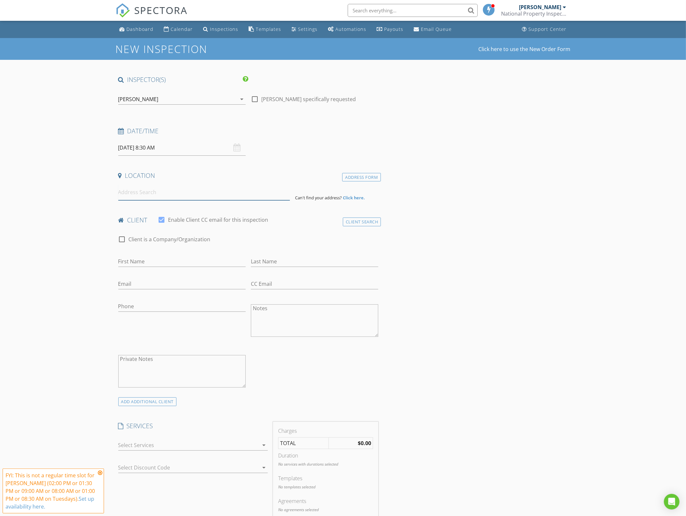
click at [152, 200] on input at bounding box center [204, 192] width 172 height 16
type input "669 Baxter Street, Eugene, OR, USA"
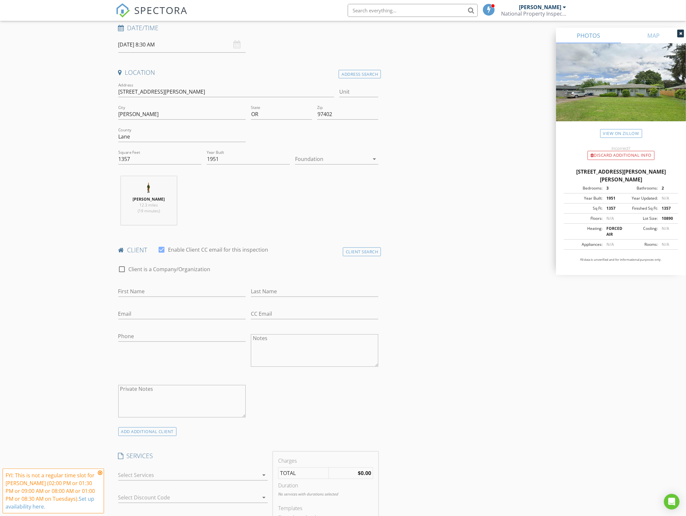
scroll to position [122, 0]
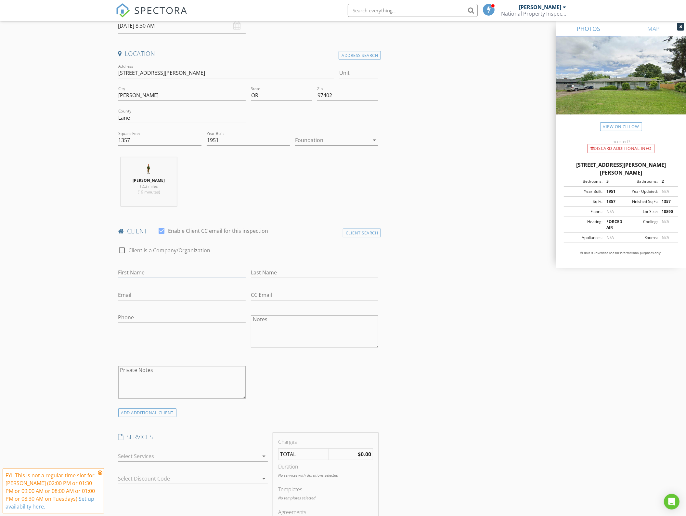
click at [179, 274] on input "First Name" at bounding box center [181, 272] width 127 height 11
type input "Laura"
click at [272, 274] on input "Last Name" at bounding box center [314, 272] width 127 height 11
type input "Turner"
click at [206, 295] on input "Email" at bounding box center [181, 295] width 127 height 11
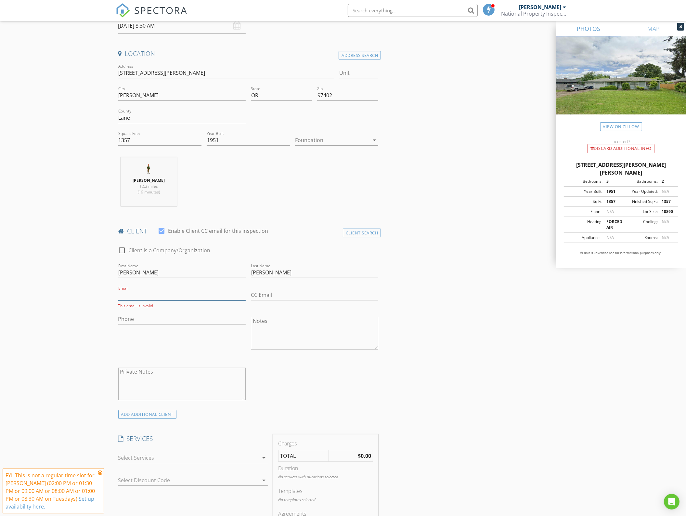
paste input "ljturner10@gmail.com"
type input "ljturner10@gmail.com"
click at [495, 319] on div "INSPECTOR(S) check_box Greg Edney PRIMARY Greg Edney arrow_drop_down check_box_…" at bounding box center [343, 497] width 455 height 1088
click at [158, 314] on input "Phone" at bounding box center [181, 317] width 127 height 11
type input "541-901-2117"
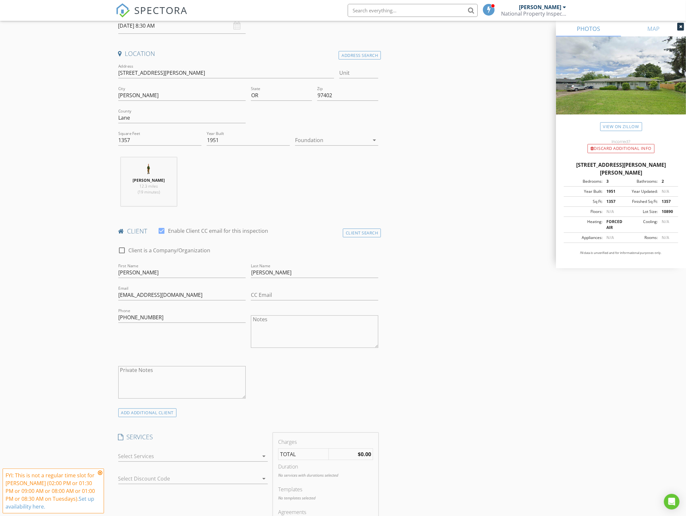
click at [91, 280] on div "New Inspection Click here to use the New Order Form INSPECTOR(S) check_box Greg…" at bounding box center [343, 486] width 686 height 1141
click at [138, 455] on div at bounding box center [188, 456] width 140 height 10
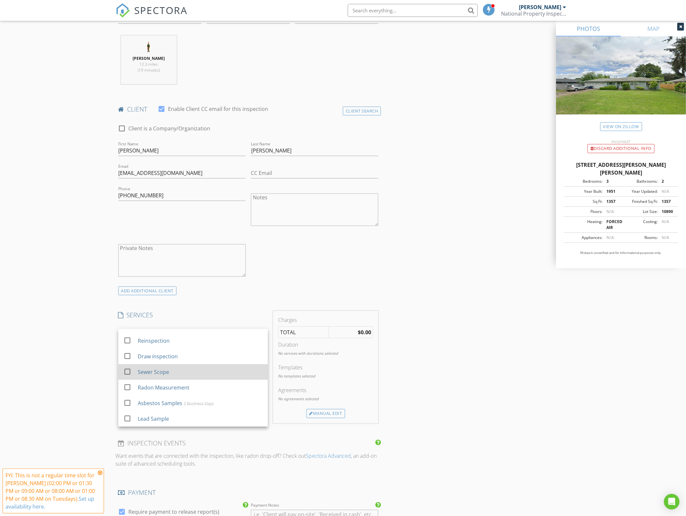
scroll to position [126, 0]
click at [460, 388] on div "INSPECTOR(S) check_box Greg Edney PRIMARY Greg Edney arrow_drop_down check_box_…" at bounding box center [343, 376] width 455 height 1088
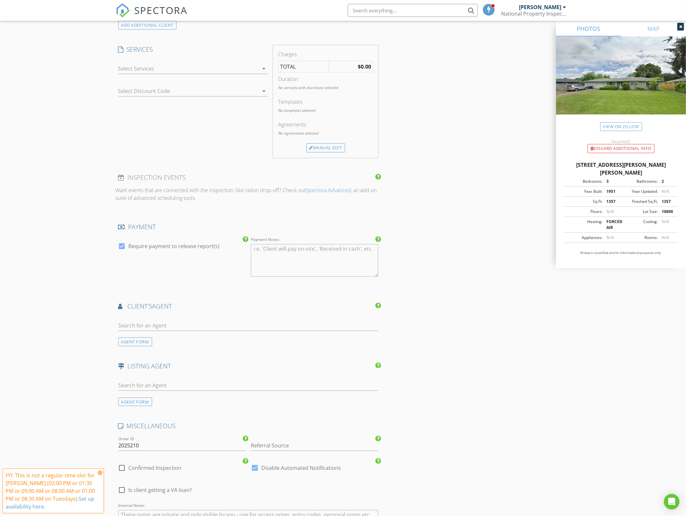
scroll to position [501, 0]
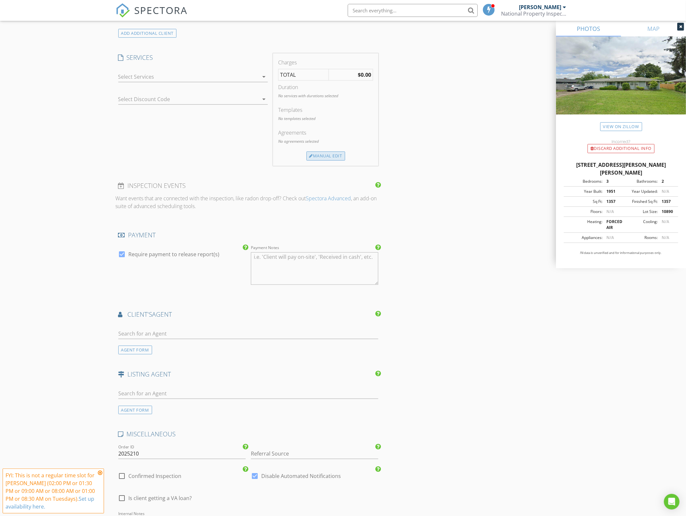
click at [340, 160] on div "Manual Edit" at bounding box center [326, 156] width 39 height 9
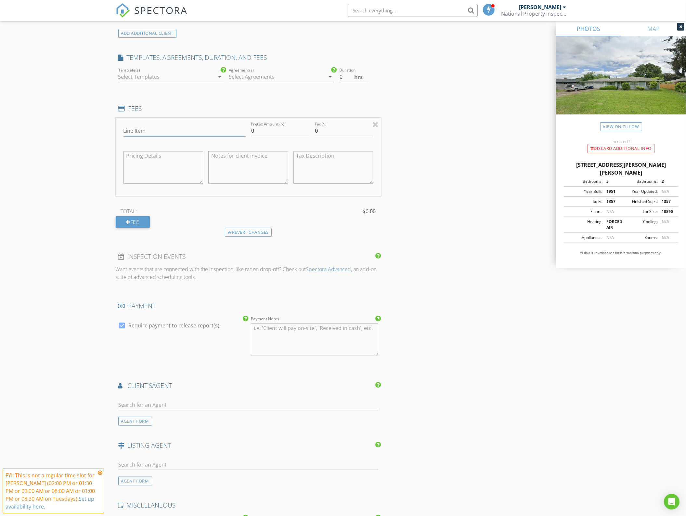
click at [174, 130] on input "Line Item" at bounding box center [185, 131] width 122 height 11
type input "Consultation - Site visit"
type input "100"
click at [477, 230] on div "INSPECTOR(S) check_box Greg Edney PRIMARY Greg Edney arrow_drop_down check_box_…" at bounding box center [343, 153] width 455 height 1159
click at [124, 326] on div at bounding box center [122, 325] width 11 height 11
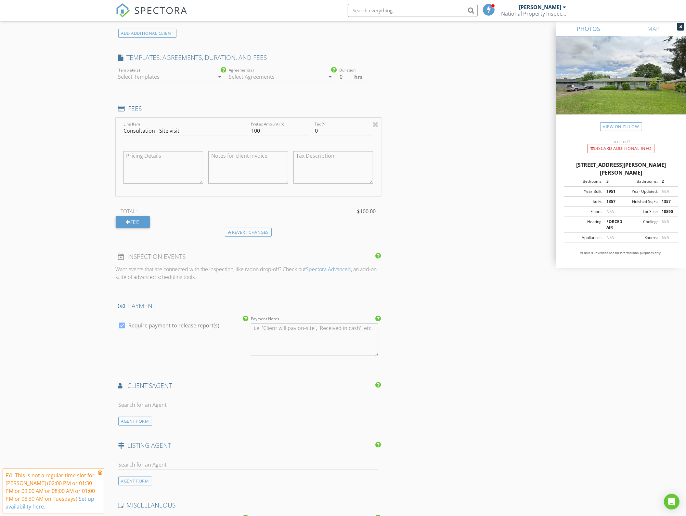
checkbox input "false"
click at [393, 352] on div "INSPECTOR(S) check_box Greg Edney PRIMARY Greg Edney arrow_drop_down check_box_…" at bounding box center [343, 153] width 455 height 1159
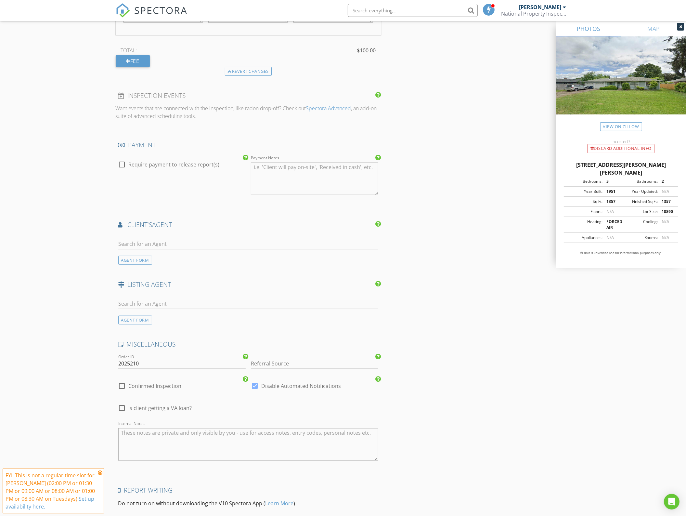
scroll to position [491, 0]
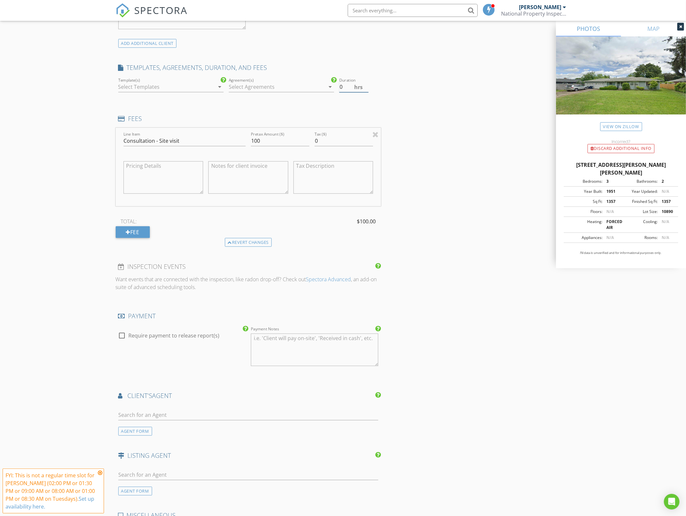
click at [348, 86] on input "0" at bounding box center [354, 87] width 29 height 11
click at [366, 85] on input "0.5" at bounding box center [354, 87] width 29 height 11
type input "1"
click at [366, 85] on input "1" at bounding box center [354, 87] width 29 height 11
click at [408, 113] on div "INSPECTOR(S) check_box Greg Edney PRIMARY Greg Edney arrow_drop_down check_box_…" at bounding box center [343, 163] width 455 height 1159
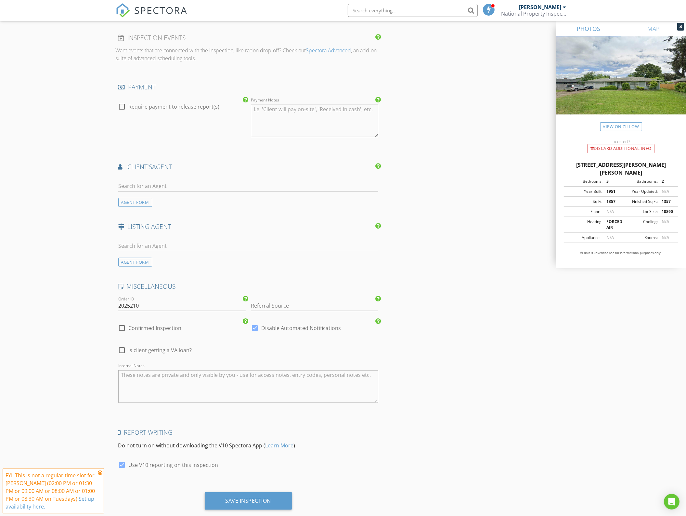
scroll to position [735, 0]
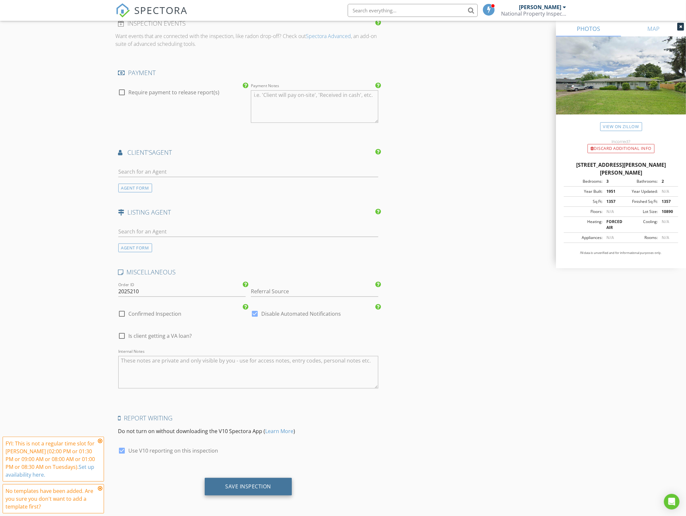
click at [266, 492] on div "Save Inspection" at bounding box center [248, 487] width 87 height 18
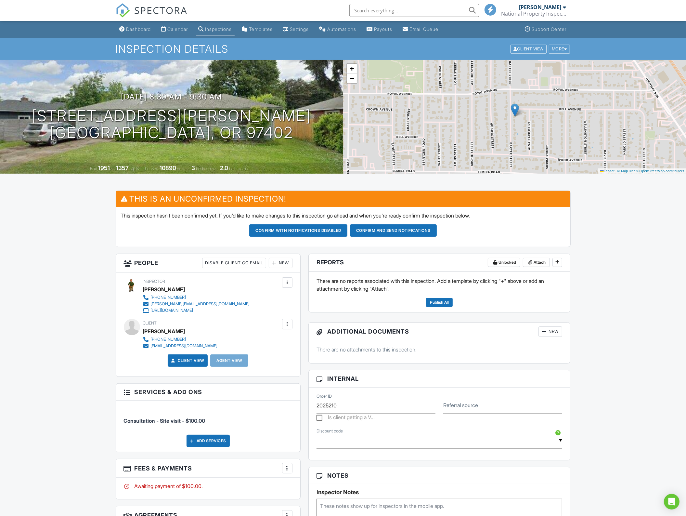
click at [82, 293] on div "Dashboard Calendar Inspections Templates Settings Automations Payouts Email Que…" at bounding box center [343, 459] width 686 height 877
click at [186, 30] on div "Calendar" at bounding box center [178, 29] width 20 height 6
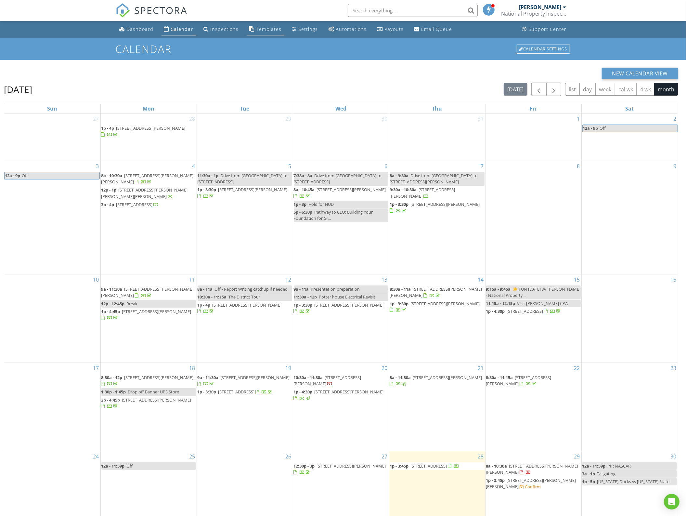
click at [257, 32] on div "Templates" at bounding box center [269, 29] width 25 height 6
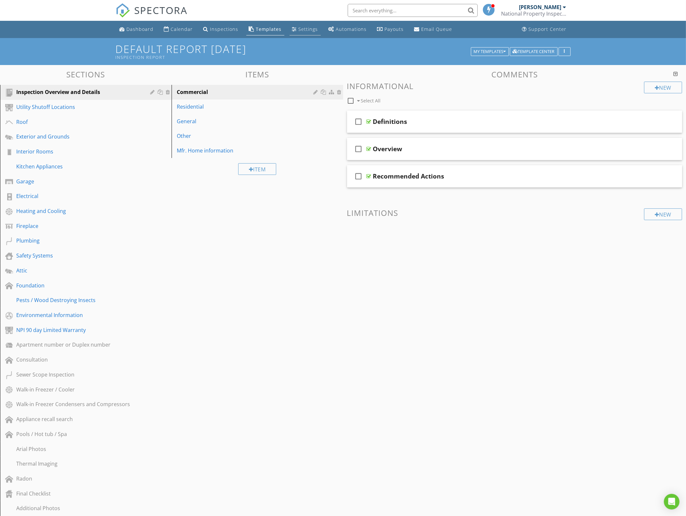
click at [314, 29] on div "Settings" at bounding box center [309, 29] width 20 height 6
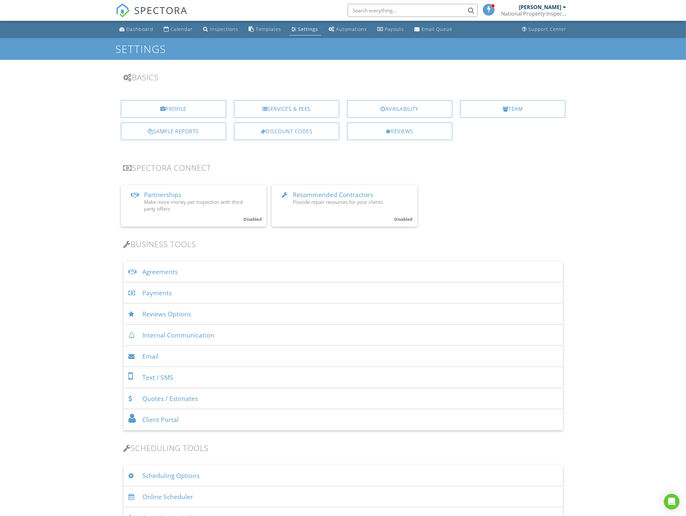
click at [163, 274] on div "Agreements" at bounding box center [344, 271] width 440 height 21
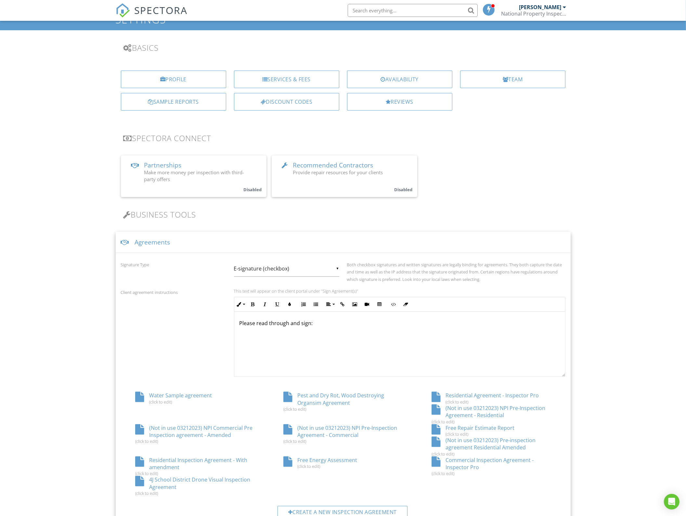
scroll to position [122, 0]
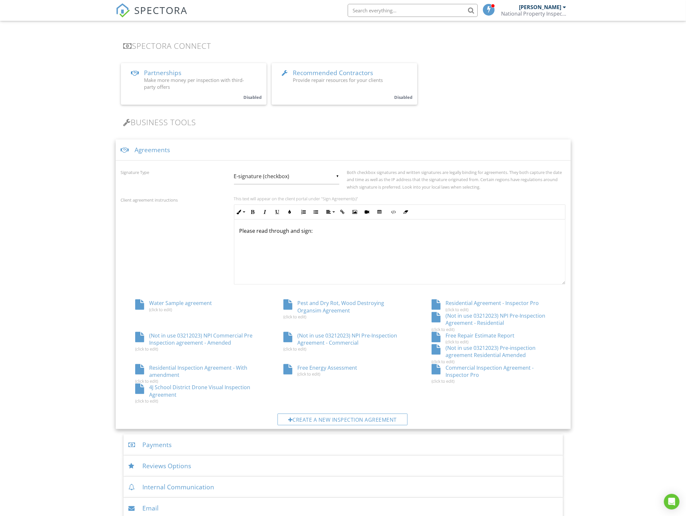
click at [168, 370] on div "Residential Inspection Agreement - With amendment (click to edit)" at bounding box center [195, 374] width 148 height 20
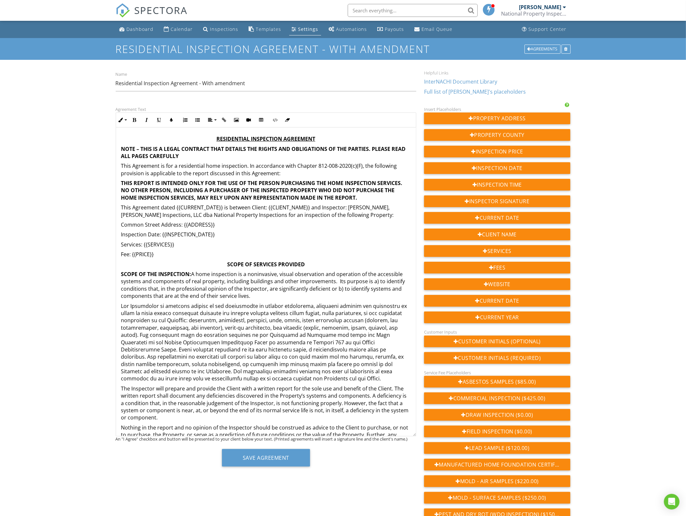
drag, startPoint x: 412, startPoint y: 191, endPoint x: 411, endPoint y: 435, distance: 243.9
click at [411, 435] on div "RESIDENTIAL INSPECTION AGREEMENT NOTE – THIS IS A LEGAL CONTRACT THAT DETAILS T…" at bounding box center [266, 281] width 301 height 309
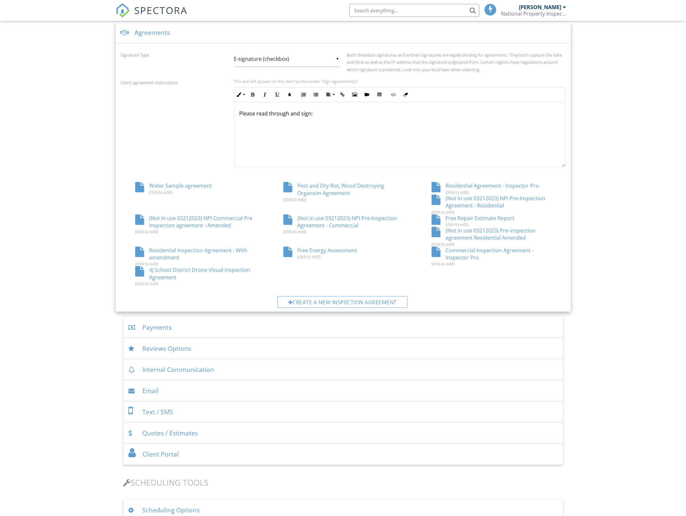
scroll to position [242, 0]
click at [496, 184] on div "Residential Agreement - Inspector Pro (click to edit)" at bounding box center [492, 186] width 148 height 12
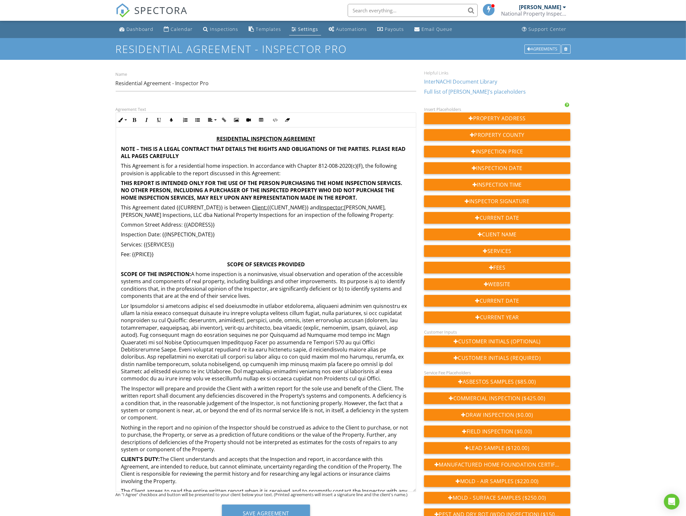
drag, startPoint x: 411, startPoint y: 191, endPoint x: 415, endPoint y: 490, distance: 299.5
click at [415, 490] on div "RESIDENTIAL INSPECTION AGREEMENT NOTE – THIS IS A LEGAL CONTRACT THAT DETAILS T…" at bounding box center [266, 309] width 301 height 365
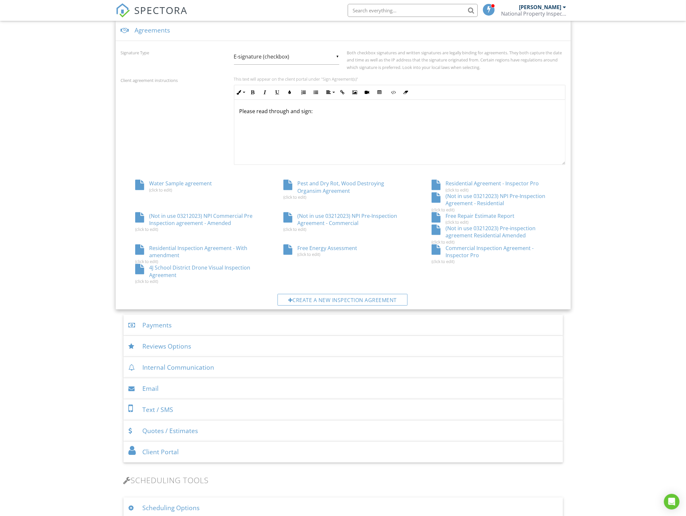
click at [188, 250] on div "Residential Inspection Agreement - With amendment (click to edit)" at bounding box center [195, 255] width 148 height 20
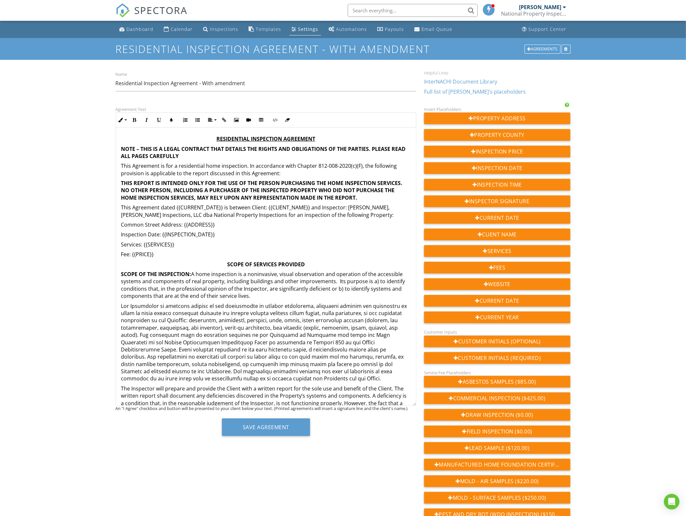
drag, startPoint x: 412, startPoint y: 191, endPoint x: 414, endPoint y: 404, distance: 213.3
click at [414, 404] on div "RESIDENTIAL INSPECTION AGREEMENT NOTE – THIS IS A LEGAL CONTRACT THAT DETAILS T…" at bounding box center [266, 266] width 301 height 278
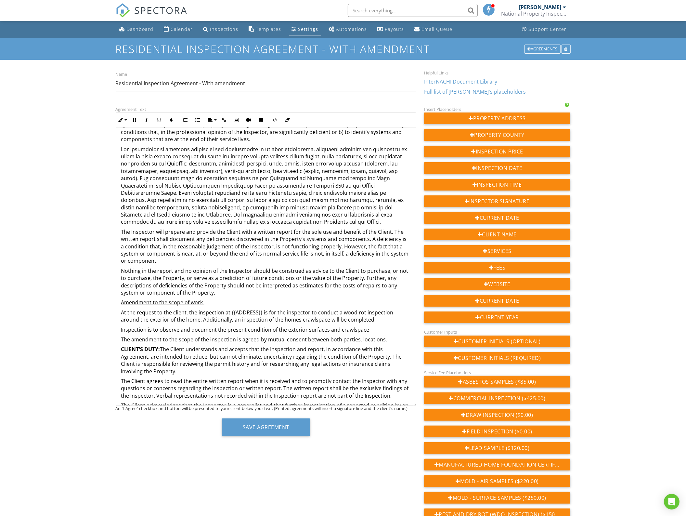
scroll to position [163, 0]
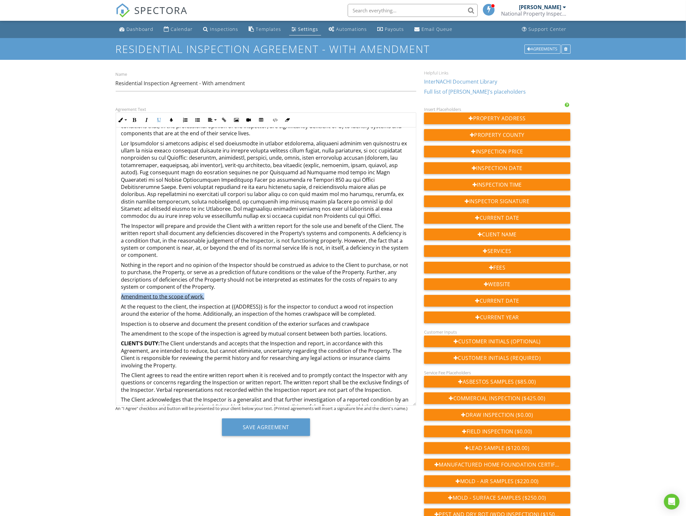
drag, startPoint x: 206, startPoint y: 295, endPoint x: 119, endPoint y: 300, distance: 86.3
click at [136, 116] on button "Bold" at bounding box center [134, 120] width 12 height 12
click at [109, 156] on div "Dashboard Calendar Inspections Templates Settings Automations Payouts Email Que…" at bounding box center [343, 514] width 686 height 986
drag, startPoint x: 197, startPoint y: 306, endPoint x: 222, endPoint y: 309, distance: 24.9
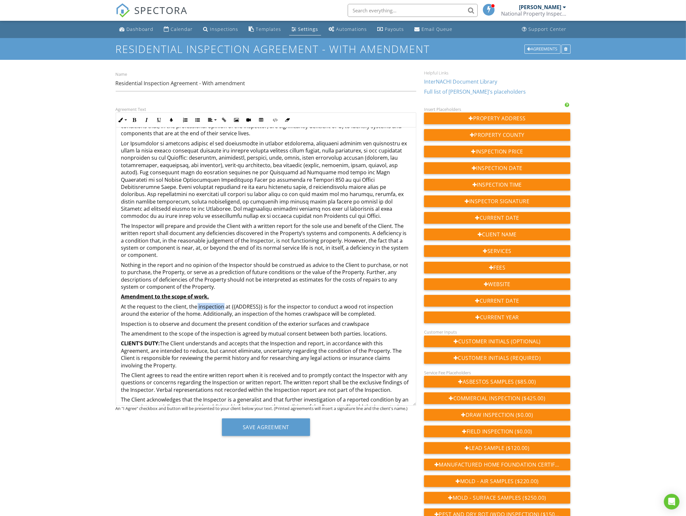
click at [222, 309] on p "At the request to the client, the inspection at {{ADDRESS}} is for the inspecto…" at bounding box center [266, 310] width 290 height 15
drag, startPoint x: 222, startPoint y: 308, endPoint x: 198, endPoint y: 309, distance: 23.4
click at [198, 309] on p "At the request to the client, the inspection at {{ADDRESS}} is for the inspecto…" at bounding box center [266, 310] width 290 height 15
drag, startPoint x: 345, startPoint y: 307, endPoint x: 121, endPoint y: 316, distance: 223.9
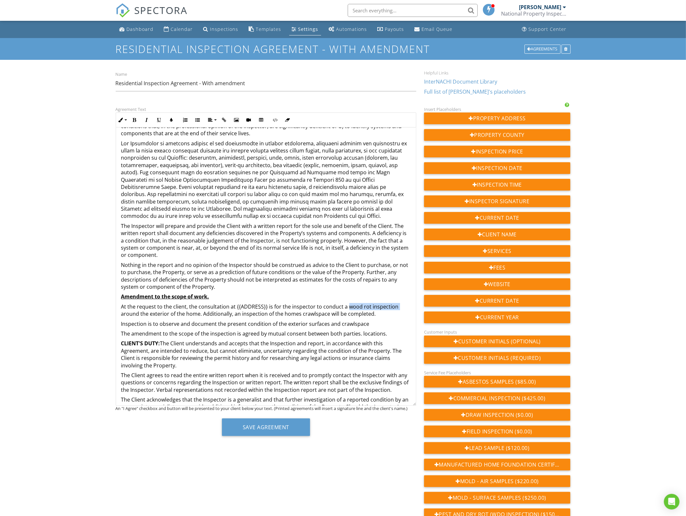
click at [121, 316] on p "At the request to the client, the consultation at {{ADDRESS}} is for the inspec…" at bounding box center [266, 310] width 290 height 15
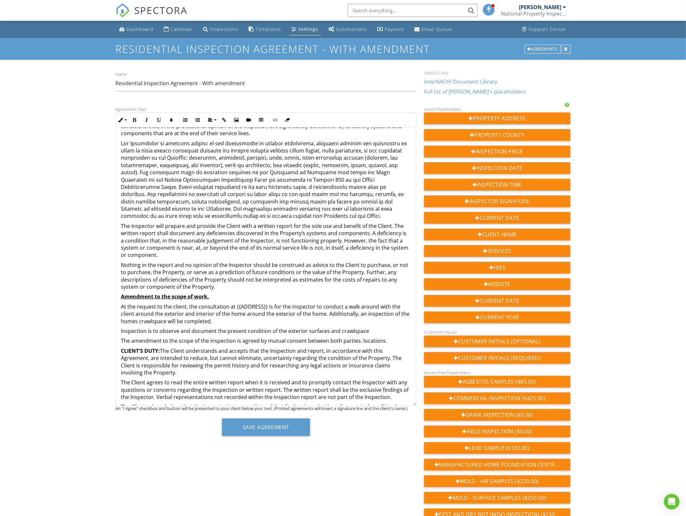
click at [323, 314] on p "At the request to the client, the consultation at {{ADDRESS}} is for the inspec…" at bounding box center [266, 314] width 290 height 22
click at [78, 342] on div "Dashboard Calendar Inspections Templates Settings Automations Payouts Email Que…" at bounding box center [343, 514] width 686 height 986
click at [324, 313] on p "At the request to the client, the consultation at {{ADDRESS}} is for the inspec…" at bounding box center [266, 314] width 290 height 22
drag, startPoint x: 220, startPoint y: 324, endPoint x: 326, endPoint y: 315, distance: 106.1
click at [326, 315] on p "At the request to the client, the consultation at {{ADDRESS}} is for the inspec…" at bounding box center [266, 314] width 290 height 22
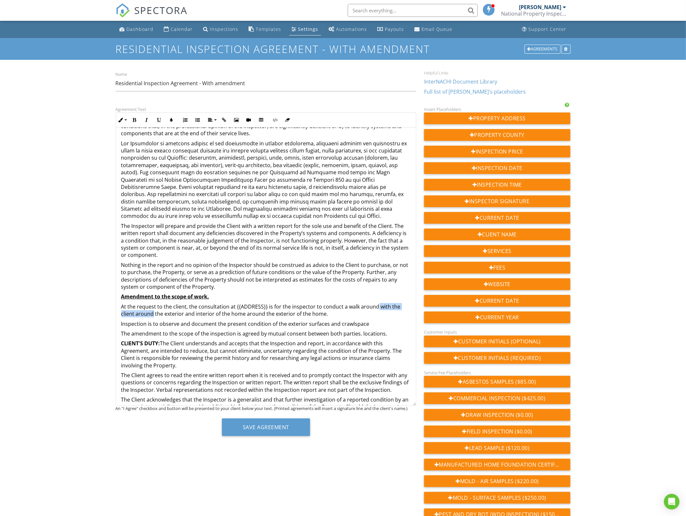
drag, startPoint x: 153, startPoint y: 314, endPoint x: 376, endPoint y: 305, distance: 223.0
click at [376, 305] on p "At the request to the client, the consultation at {{ADDRESS}} is for the inspec…" at bounding box center [266, 310] width 290 height 15
drag, startPoint x: 202, startPoint y: 315, endPoint x: 283, endPoint y: 313, distance: 80.7
click at [283, 313] on p "At the request to the client, the consultation at {{ADDRESS}} is for the inspec…" at bounding box center [266, 310] width 290 height 15
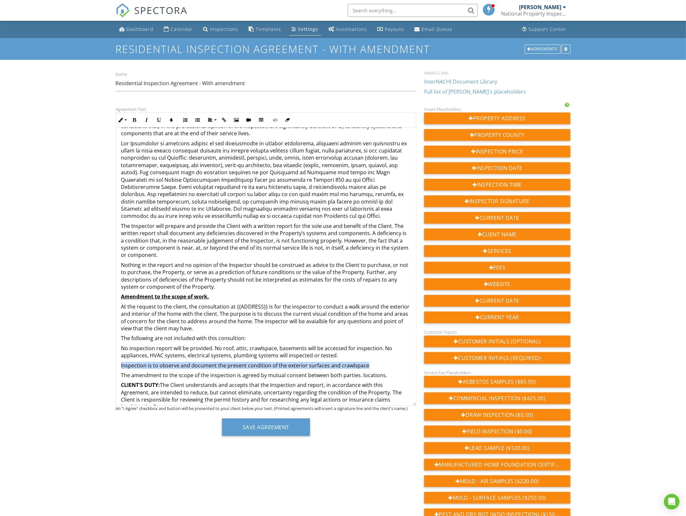
drag, startPoint x: 367, startPoint y: 366, endPoint x: 120, endPoint y: 363, distance: 246.8
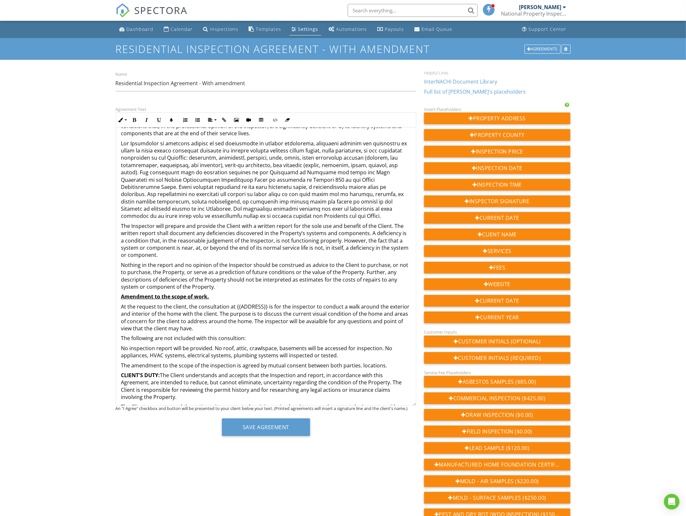
click at [96, 362] on div "Dashboard Calendar Inspections Templates Settings Automations Payouts Email Que…" at bounding box center [343, 514] width 686 height 986
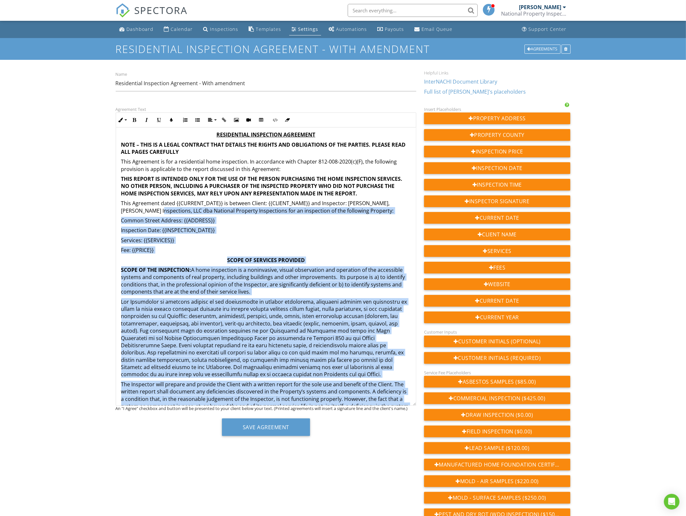
scroll to position [0, 0]
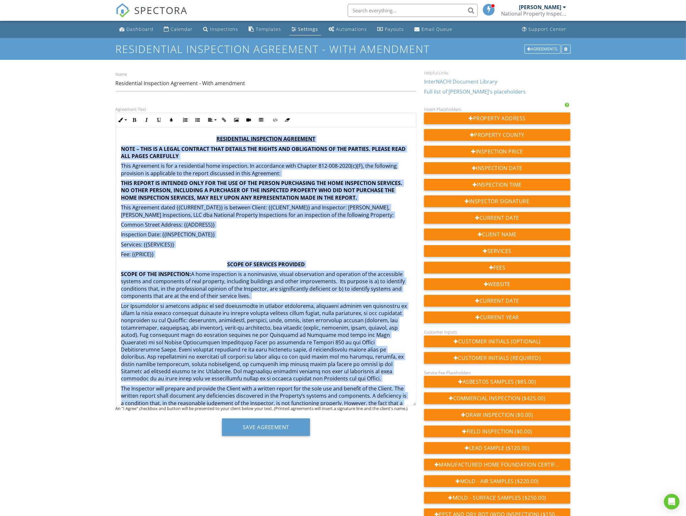
drag, startPoint x: 240, startPoint y: 355, endPoint x: 120, endPoint y: 134, distance: 252.0
copy div "RESIDENTIAL INSPECTION AGREEMENT NOTE – THIS IS A LEGAL CONTRACT THAT DETAILS T…"
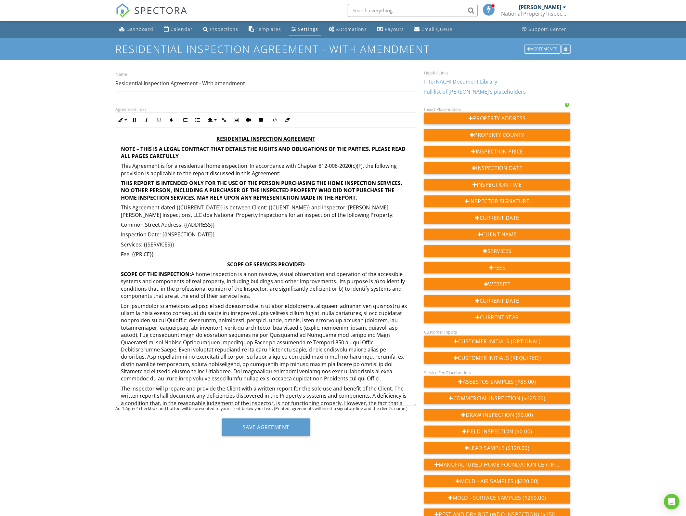
click at [73, 230] on div "Dashboard Calendar Inspections Templates Settings Automations Payouts Email Que…" at bounding box center [343, 514] width 686 height 986
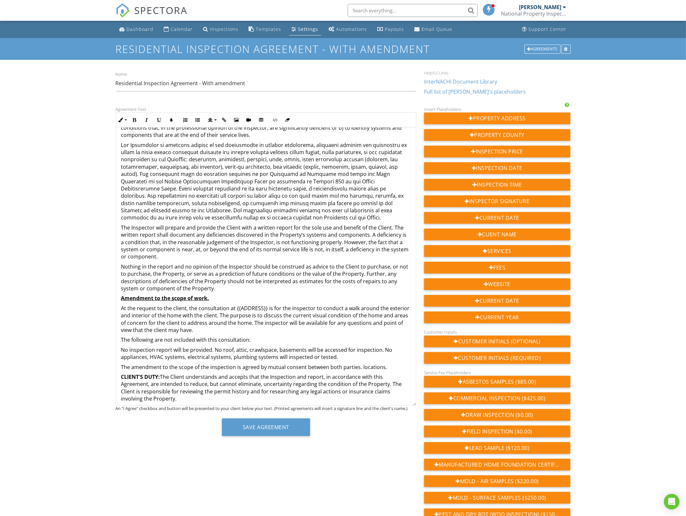
scroll to position [163, 0]
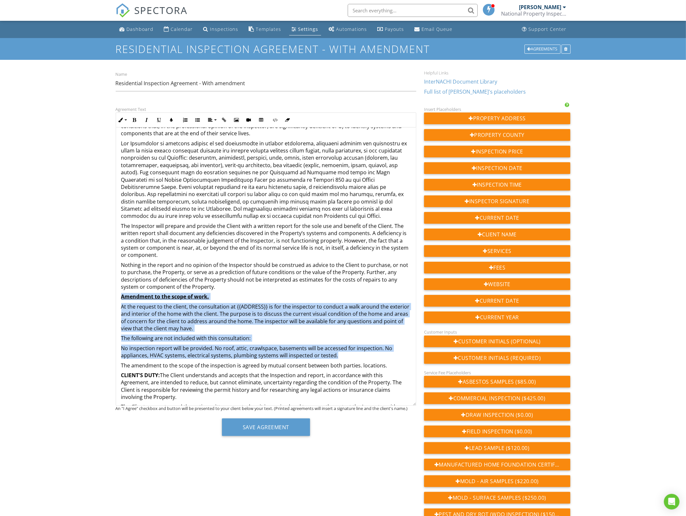
drag, startPoint x: 335, startPoint y: 355, endPoint x: 121, endPoint y: 297, distance: 221.5
copy div "Amendment to the scope of work. At the request to the client, the consultation …"
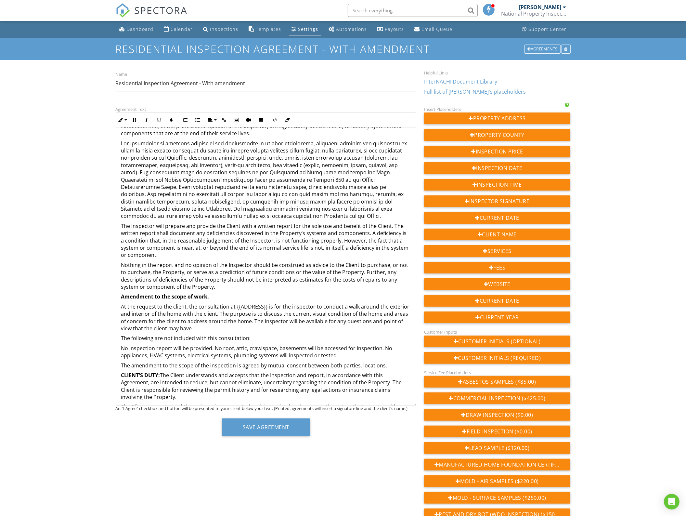
click at [347, 353] on p "No inspection report will be provided. No roof, attic, crawlspace, basements wi…" at bounding box center [266, 352] width 290 height 15
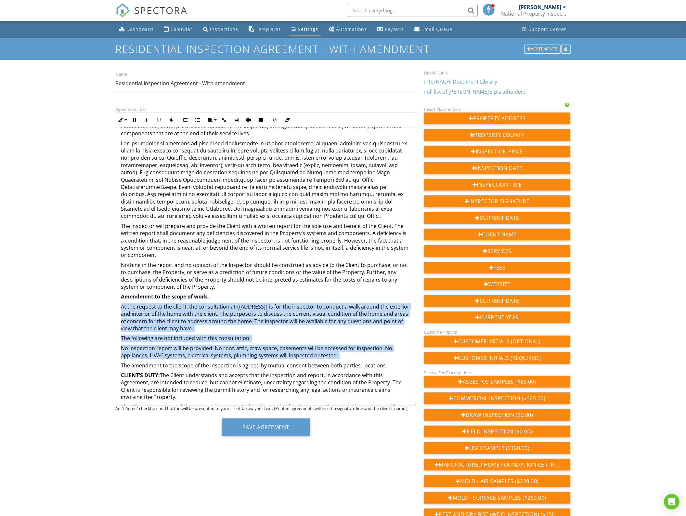
drag, startPoint x: 342, startPoint y: 355, endPoint x: 120, endPoint y: 306, distance: 227.3
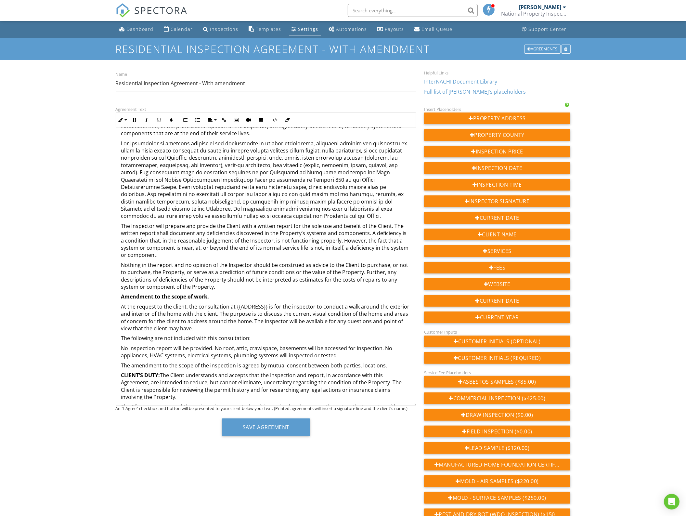
scroll to position [225, 0]
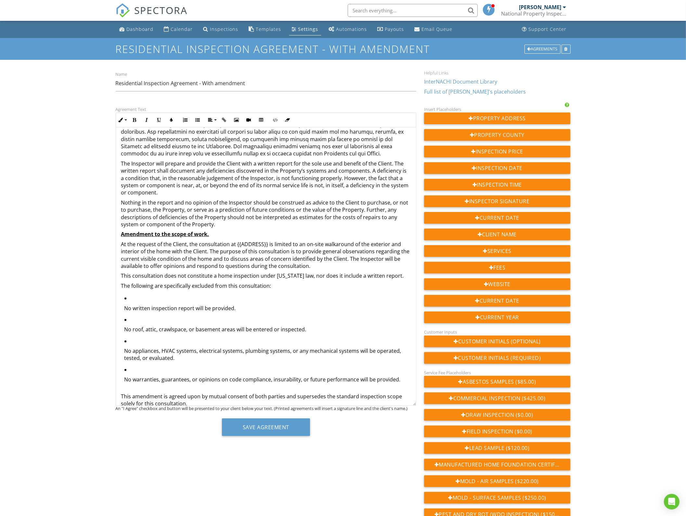
click at [124, 307] on ul "No written inspection report will be provided. No roof, attic, crawlspace, or b…" at bounding box center [266, 341] width 290 height 93
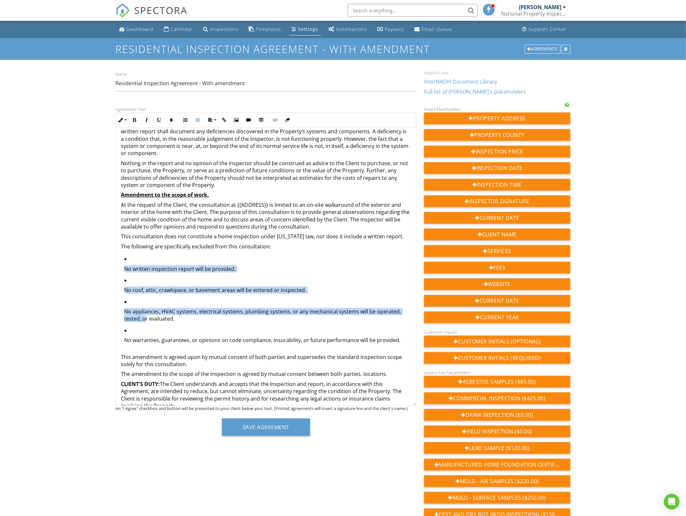
scroll to position [266, 0]
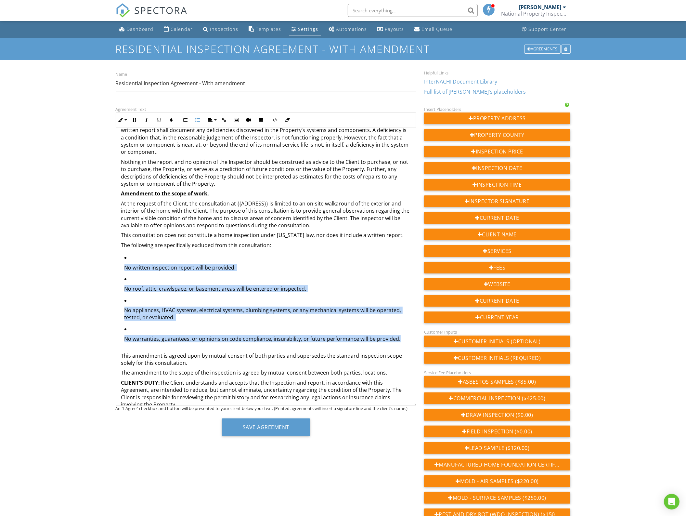
drag, startPoint x: 129, startPoint y: 297, endPoint x: 397, endPoint y: 341, distance: 271.3
click at [397, 341] on ul "No written inspection report will be provided. No roof, attic, crawlspace, or b…" at bounding box center [266, 300] width 290 height 93
click at [200, 117] on button "Unordered List" at bounding box center [198, 120] width 12 height 12
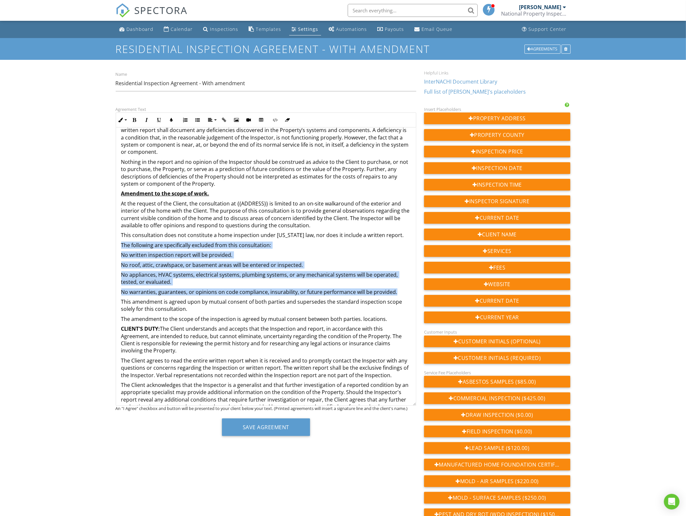
click at [254, 251] on p "No written inspection report will be provided." at bounding box center [266, 254] width 290 height 7
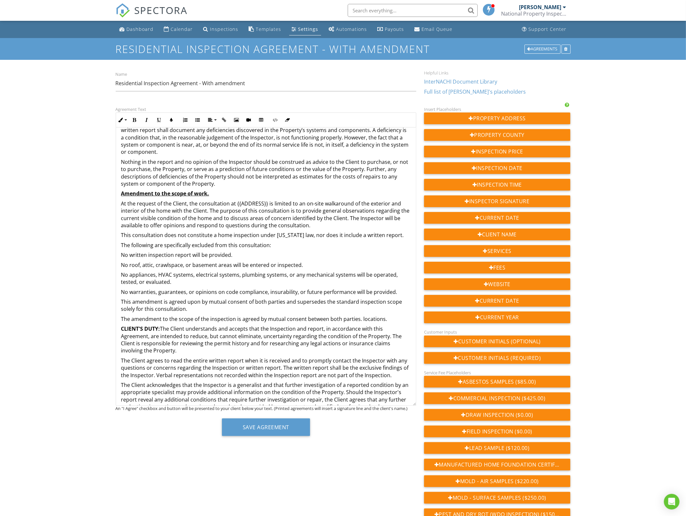
click at [122, 267] on p "No roof, attic, crawlspace, or basement areas will be entered or inspected." at bounding box center [266, 264] width 290 height 7
click at [121, 273] on p "No appliances, HVAC systems, electrical systems, plumbing systems, or any mecha…" at bounding box center [266, 278] width 290 height 15
click at [123, 291] on p "No warranties, guarantees, or opinions on code compliance, insurability, or fut…" at bounding box center [266, 291] width 290 height 7
drag, startPoint x: 384, startPoint y: 319, endPoint x: 120, endPoint y: 317, distance: 263.7
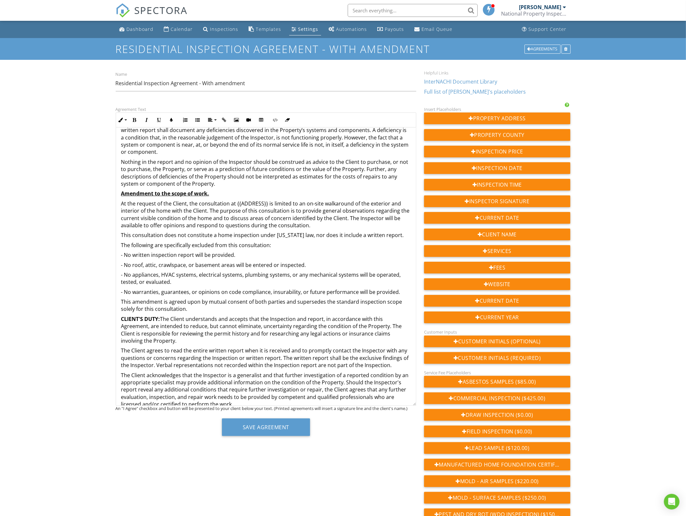
click at [84, 315] on div "Dashboard Calendar Inspections Templates Settings Automations Payouts Email Que…" at bounding box center [343, 514] width 686 height 986
click at [213, 83] on input "Residential Inspection Agreement - With amendment" at bounding box center [266, 83] width 301 height 16
type input "Residential Inspection Agreement - With Consultation amendment"
click at [75, 143] on div "Dashboard Calendar Inspections Templates Settings Automations Payouts Email Que…" at bounding box center [343, 514] width 686 height 986
click at [254, 429] on button "Save Agreement" at bounding box center [266, 428] width 88 height 18
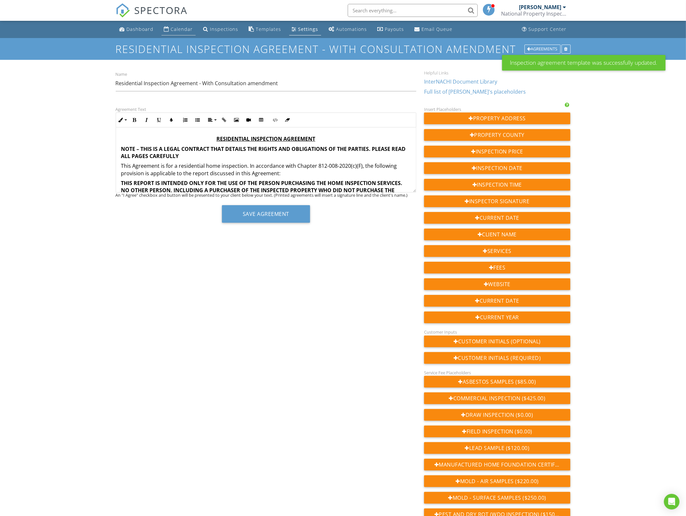
click at [177, 26] on div "Calendar" at bounding box center [182, 29] width 22 height 6
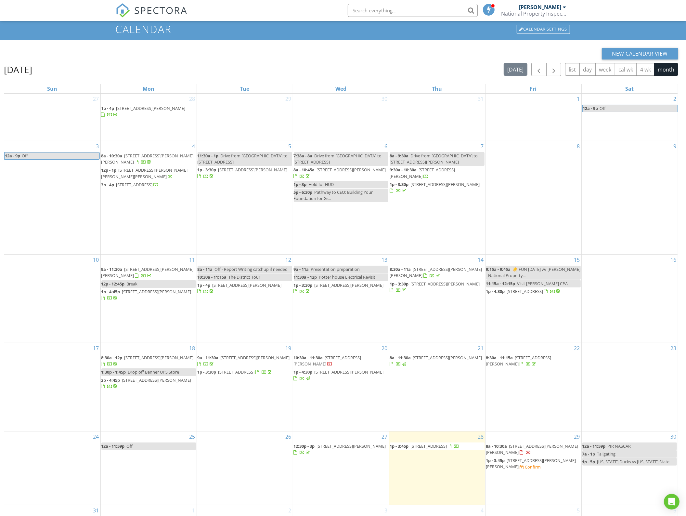
scroll to position [87, 0]
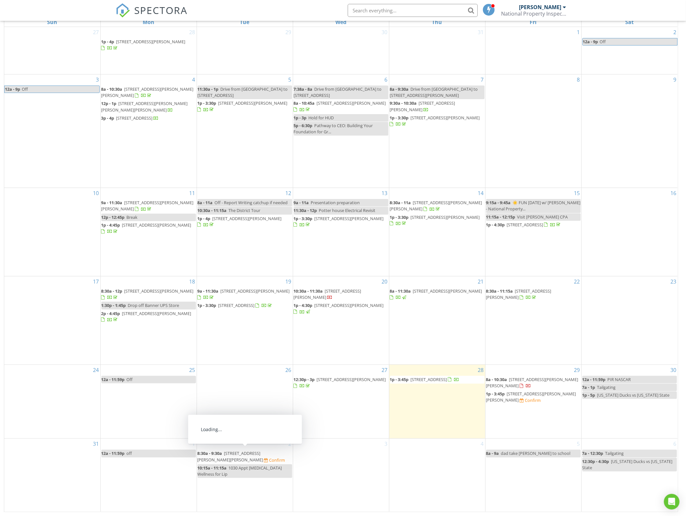
click at [221, 454] on span "8:30a - 9:30a" at bounding box center [210, 453] width 25 height 6
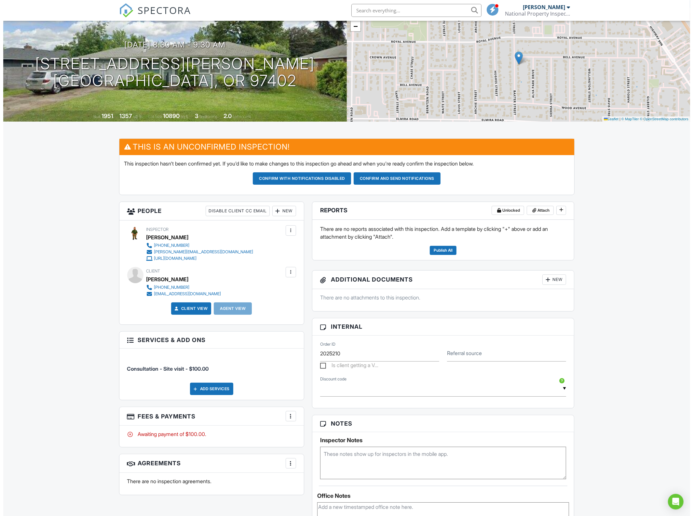
scroll to position [81, 0]
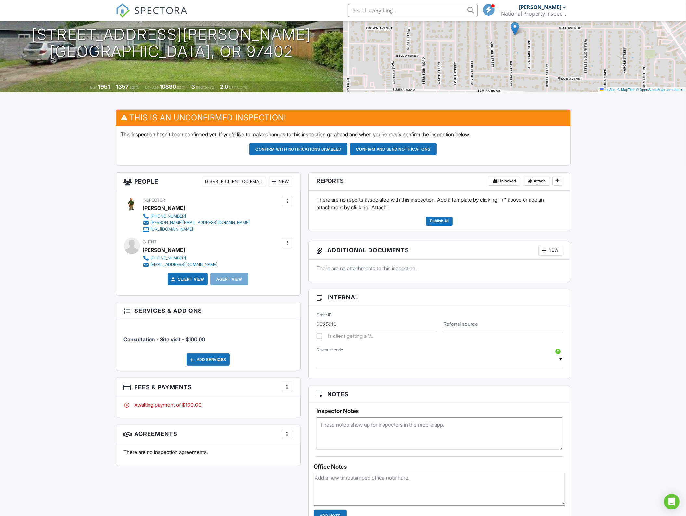
click at [290, 436] on div at bounding box center [287, 434] width 7 height 7
click at [303, 451] on li "Add Agreement" at bounding box center [326, 454] width 80 height 16
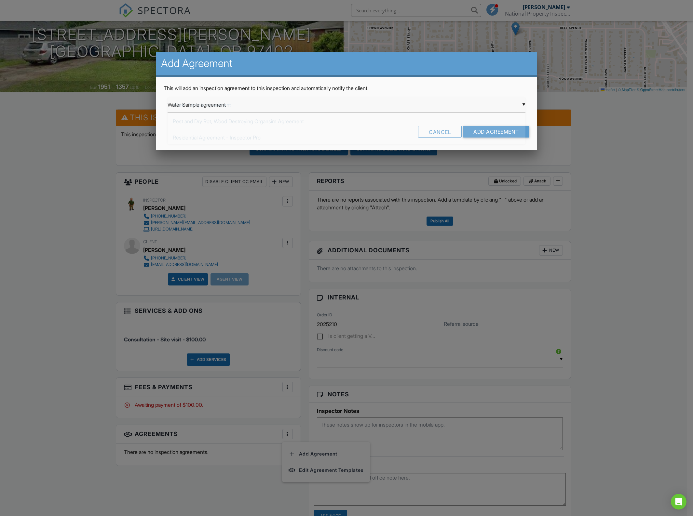
click at [203, 107] on div "▼ Water Sample agreement Water Sample agreement Pest and Dry Rot, Wood Destroyi…" at bounding box center [346, 105] width 358 height 16
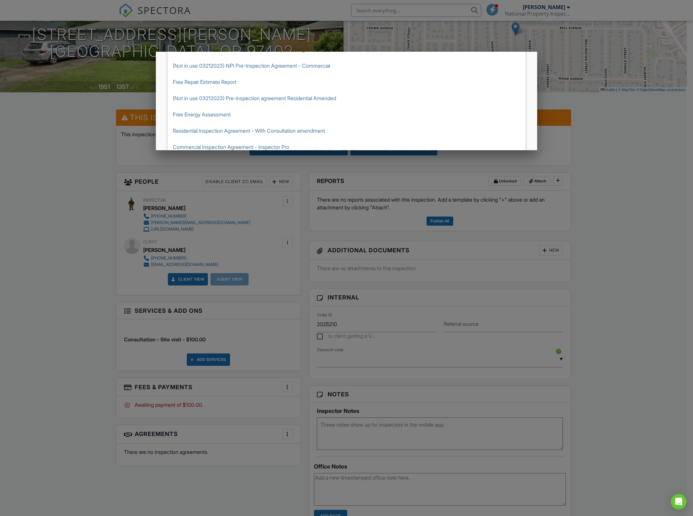
scroll to position [122, 0]
click at [201, 127] on span "Residential Inspection Agreement - With Consultation amendment" at bounding box center [346, 129] width 358 height 16
type input "Residential Inspection Agreement - With Consultation amendment"
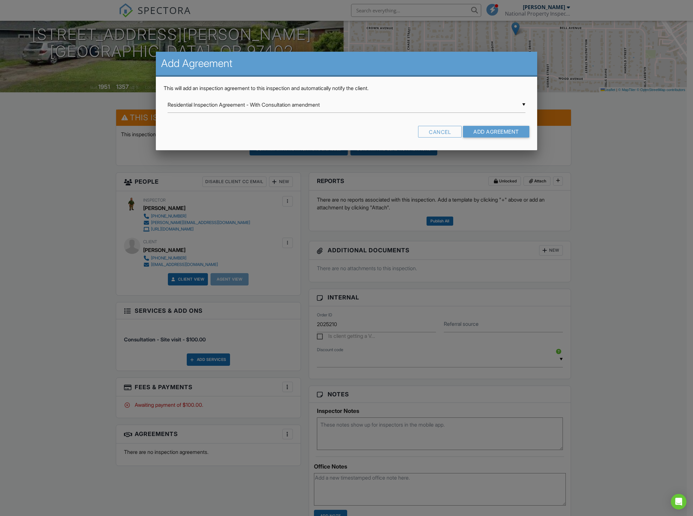
scroll to position [0, 0]
click at [467, 130] on input "Add Agreement" at bounding box center [496, 132] width 66 height 12
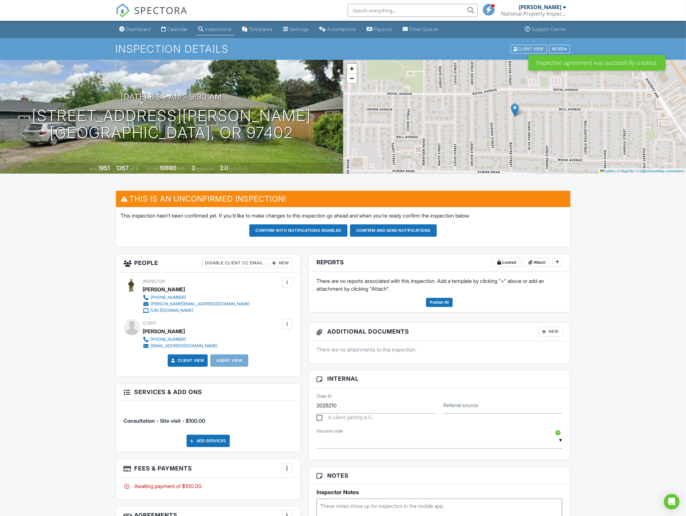
click at [72, 314] on div "Dashboard Calendar Inspections Templates Settings Automations Payouts Email Que…" at bounding box center [343, 459] width 686 height 877
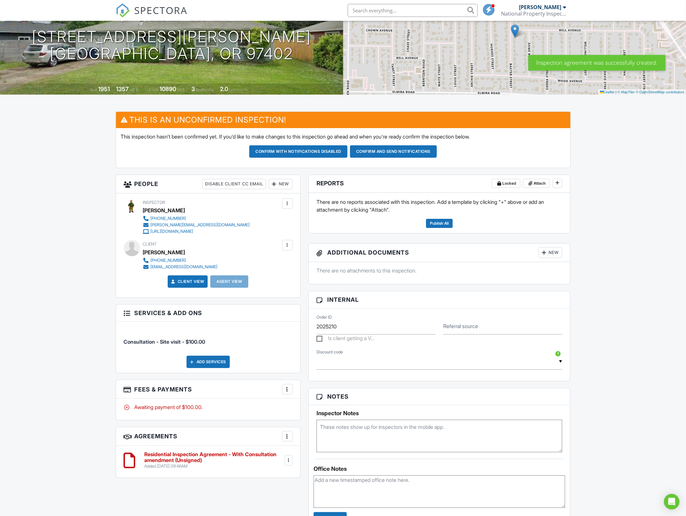
scroll to position [81, 0]
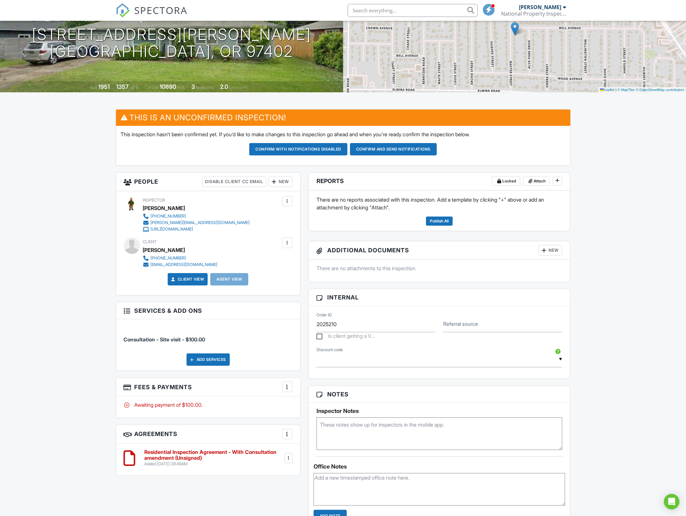
click at [55, 391] on div "Dashboard Calendar Inspections Templates Settings Automations Payouts Email Que…" at bounding box center [343, 378] width 686 height 877
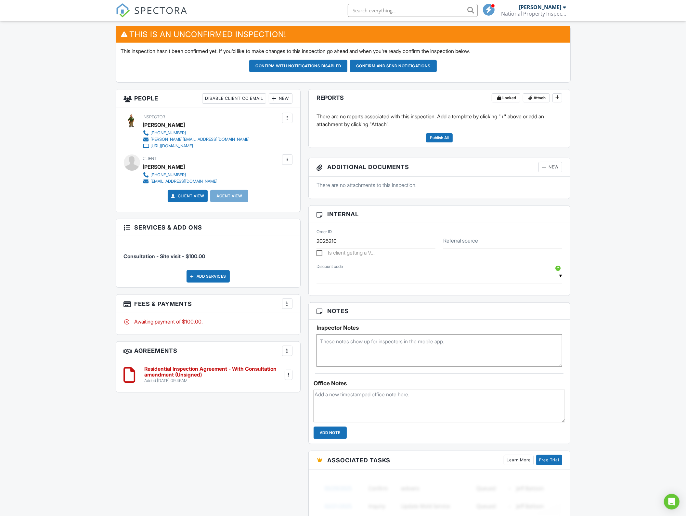
scroll to position [0, 0]
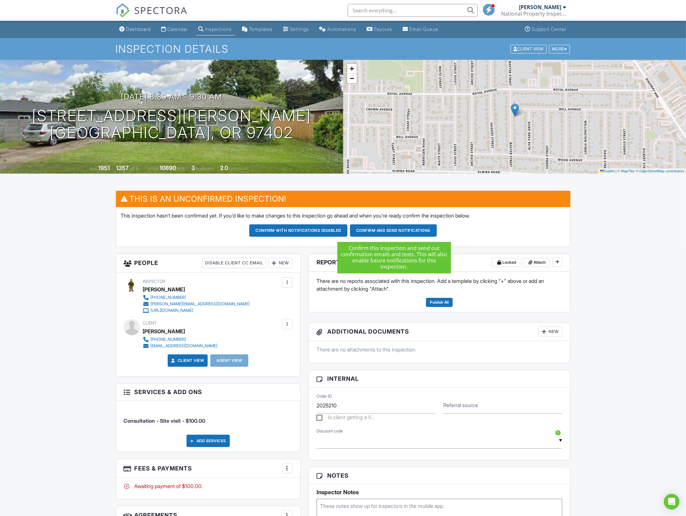
click at [348, 227] on button "Confirm and send notifications" at bounding box center [298, 230] width 98 height 12
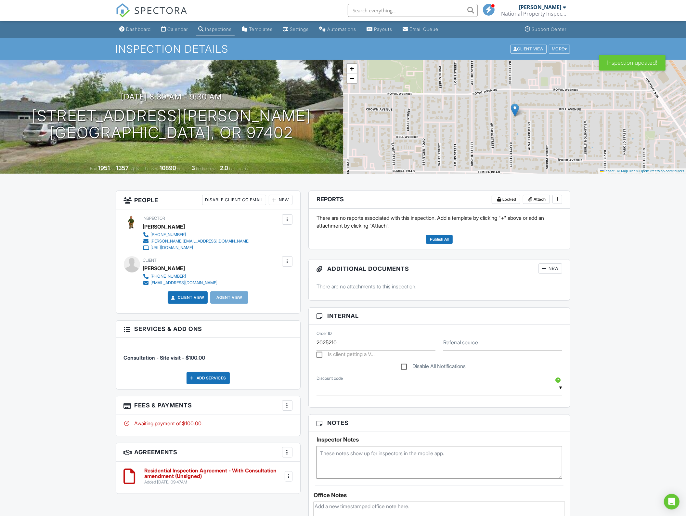
click at [67, 376] on div "Dashboard Calendar Inspections Templates Settings Automations Payouts Email Que…" at bounding box center [343, 459] width 686 height 877
click at [184, 32] on link "Calendar" at bounding box center [175, 29] width 32 height 12
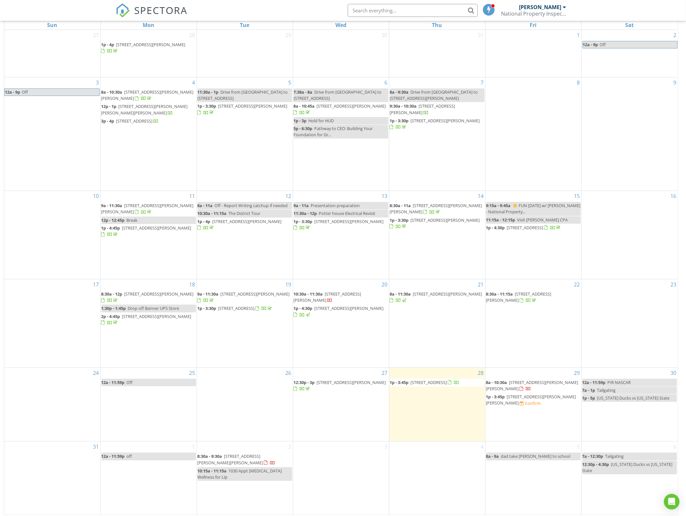
scroll to position [87, 0]
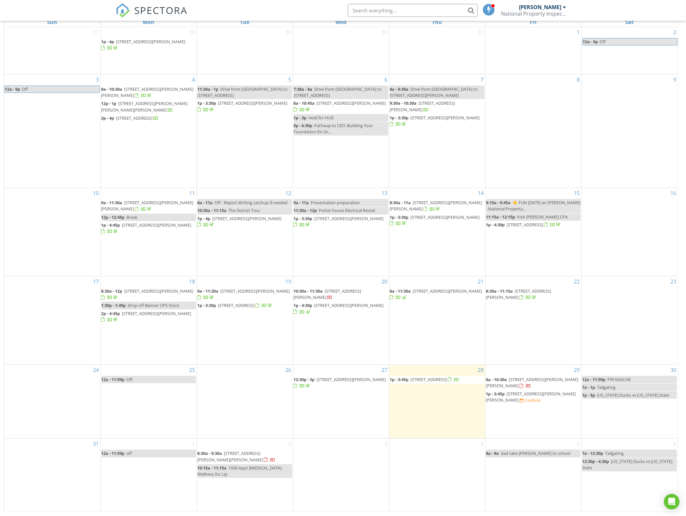
click at [535, 394] on span "34520 Mathews Rd, Eugene 97405" at bounding box center [532, 397] width 90 height 12
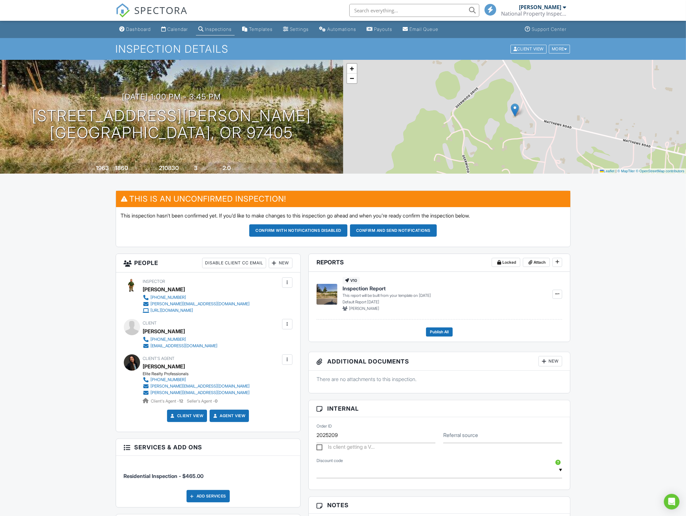
click at [81, 307] on div "Dashboard Calendar Inspections Templates Settings Automations Payouts Email Que…" at bounding box center [343, 474] width 686 height 907
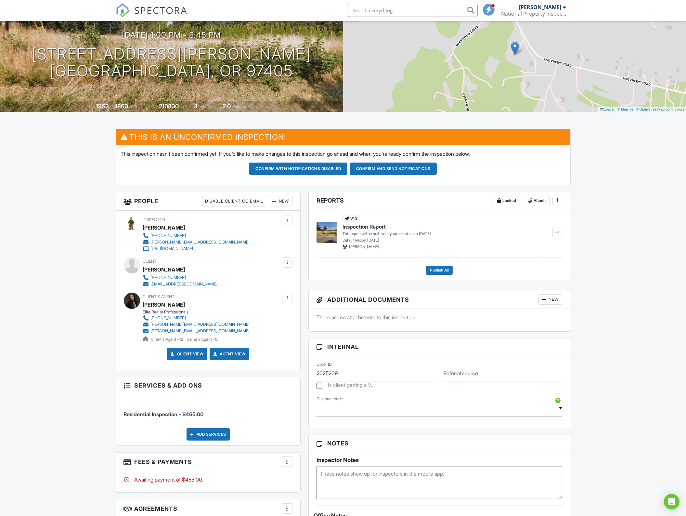
scroll to position [122, 0]
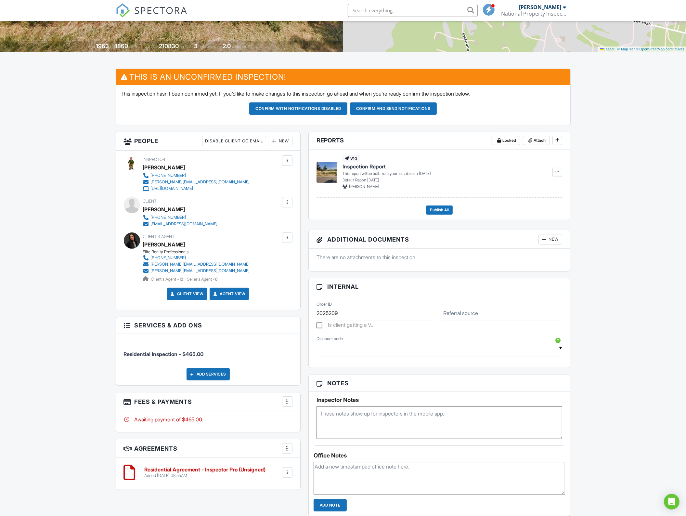
click at [334, 413] on textarea at bounding box center [440, 423] width 246 height 33
paste textarea "10921138"
type textarea "One day code 10921138"
click at [592, 432] on div "Dashboard Calendar Inspections Templates Settings Automations Payouts Email Que…" at bounding box center [343, 352] width 686 height 907
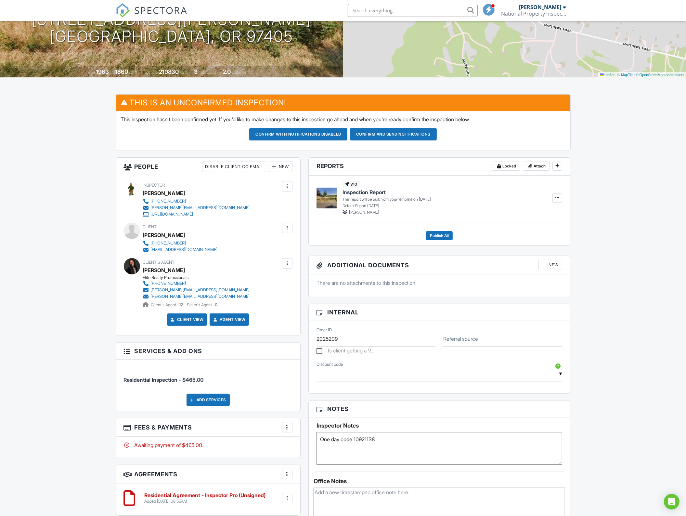
scroll to position [48, 0]
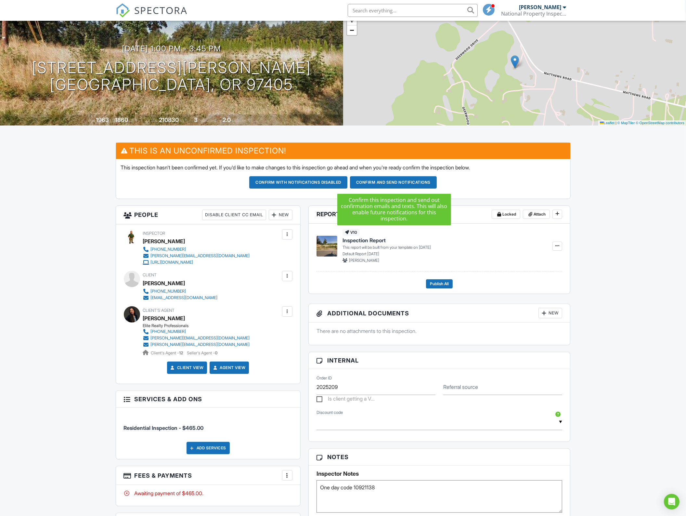
click at [348, 184] on button "Confirm and send notifications" at bounding box center [298, 182] width 98 height 12
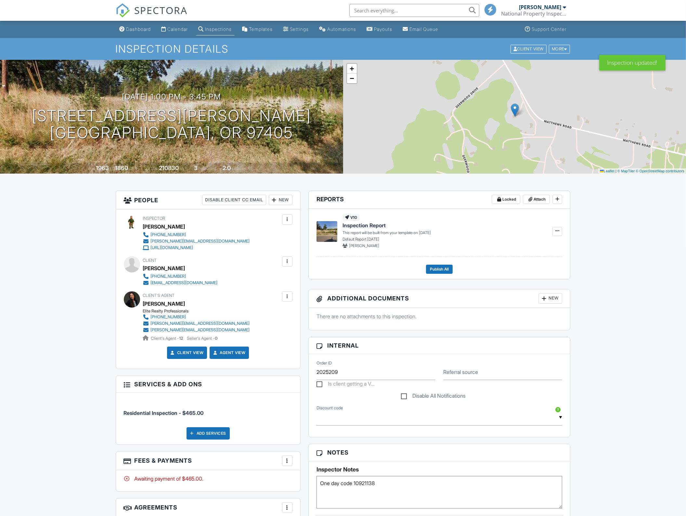
click at [606, 286] on div "Dashboard Calendar Inspections Templates Settings Automations Payouts Email Que…" at bounding box center [343, 510] width 686 height 979
click at [90, 383] on div "Dashboard Calendar Inspections Templates Settings Automations Payouts Email Que…" at bounding box center [343, 510] width 686 height 979
